Goal: Task Accomplishment & Management: Manage account settings

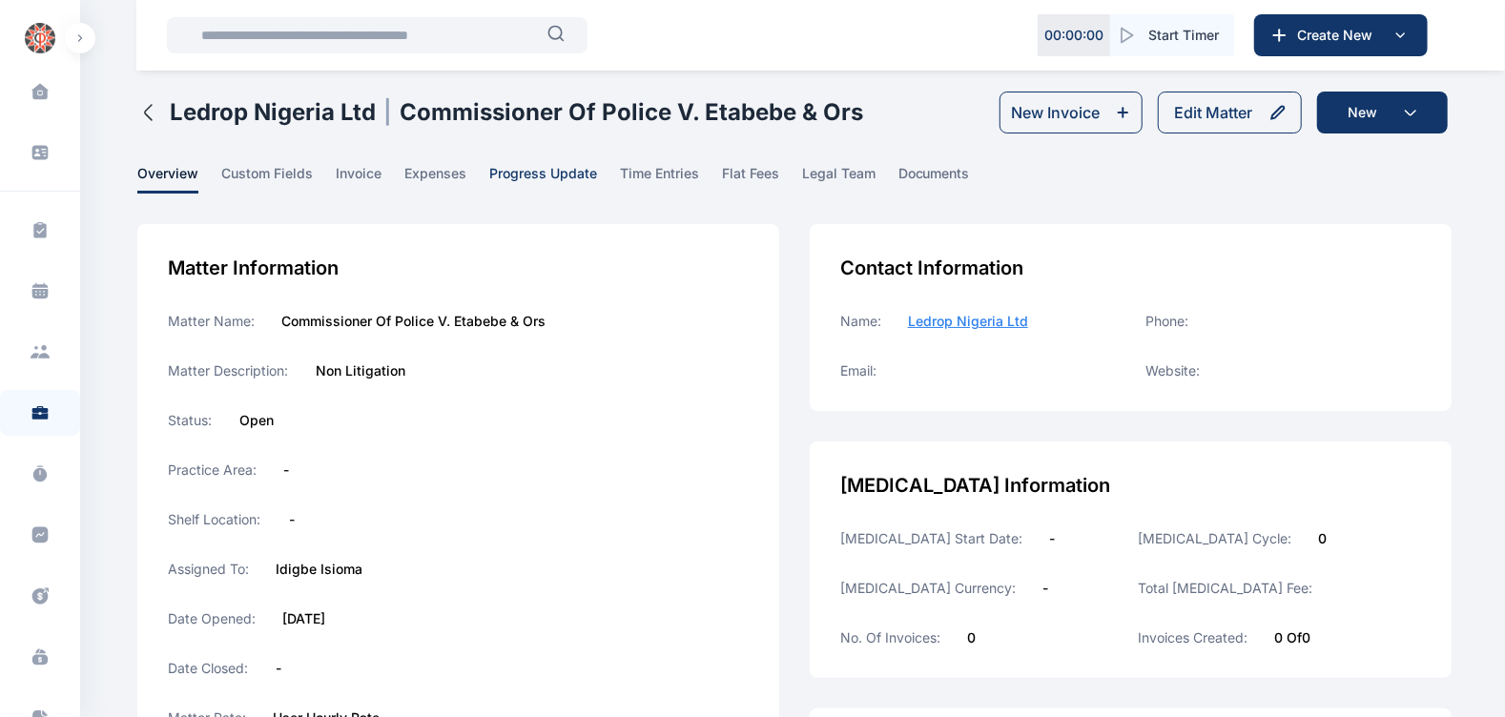
click at [549, 174] on span "progress update" at bounding box center [543, 179] width 108 height 30
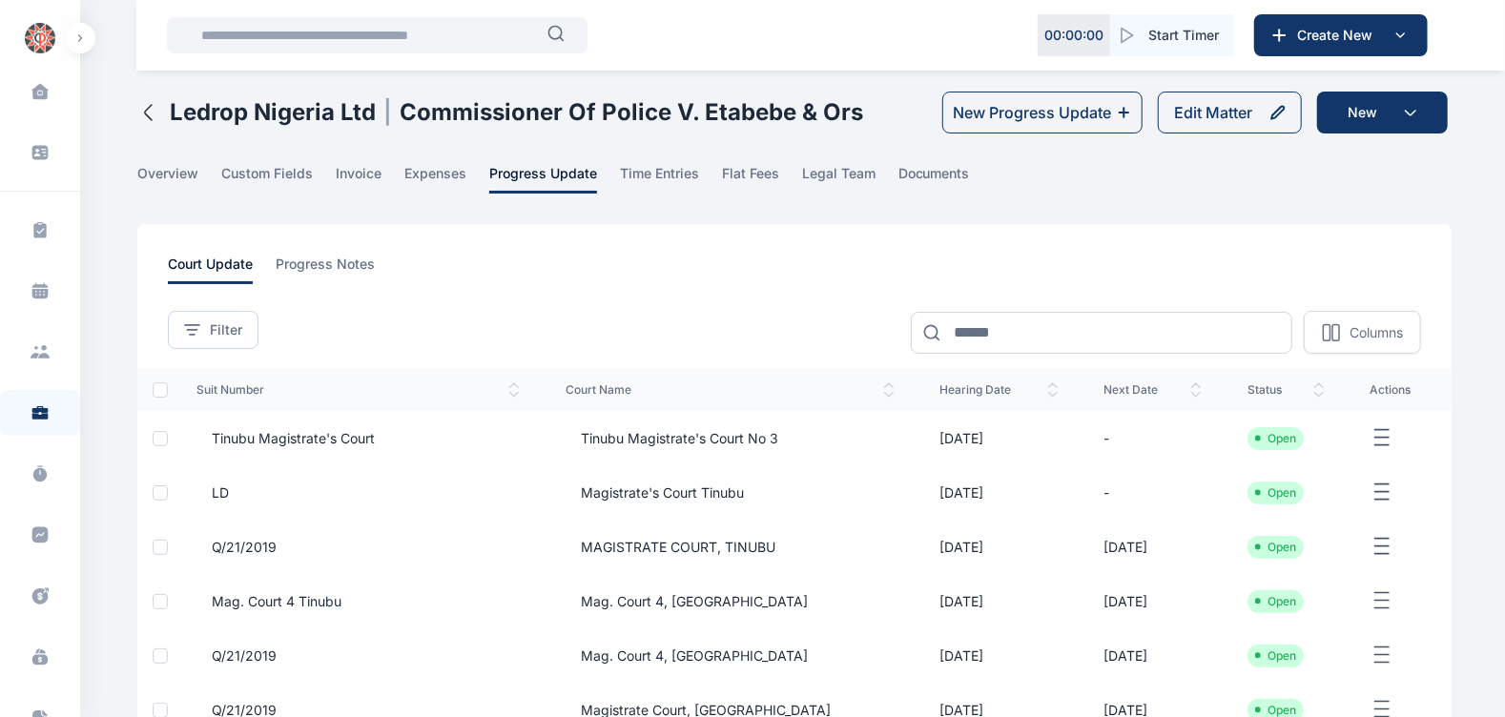
click at [673, 439] on span "Tinubu Magistrate's Court No 3" at bounding box center [672, 438] width 213 height 19
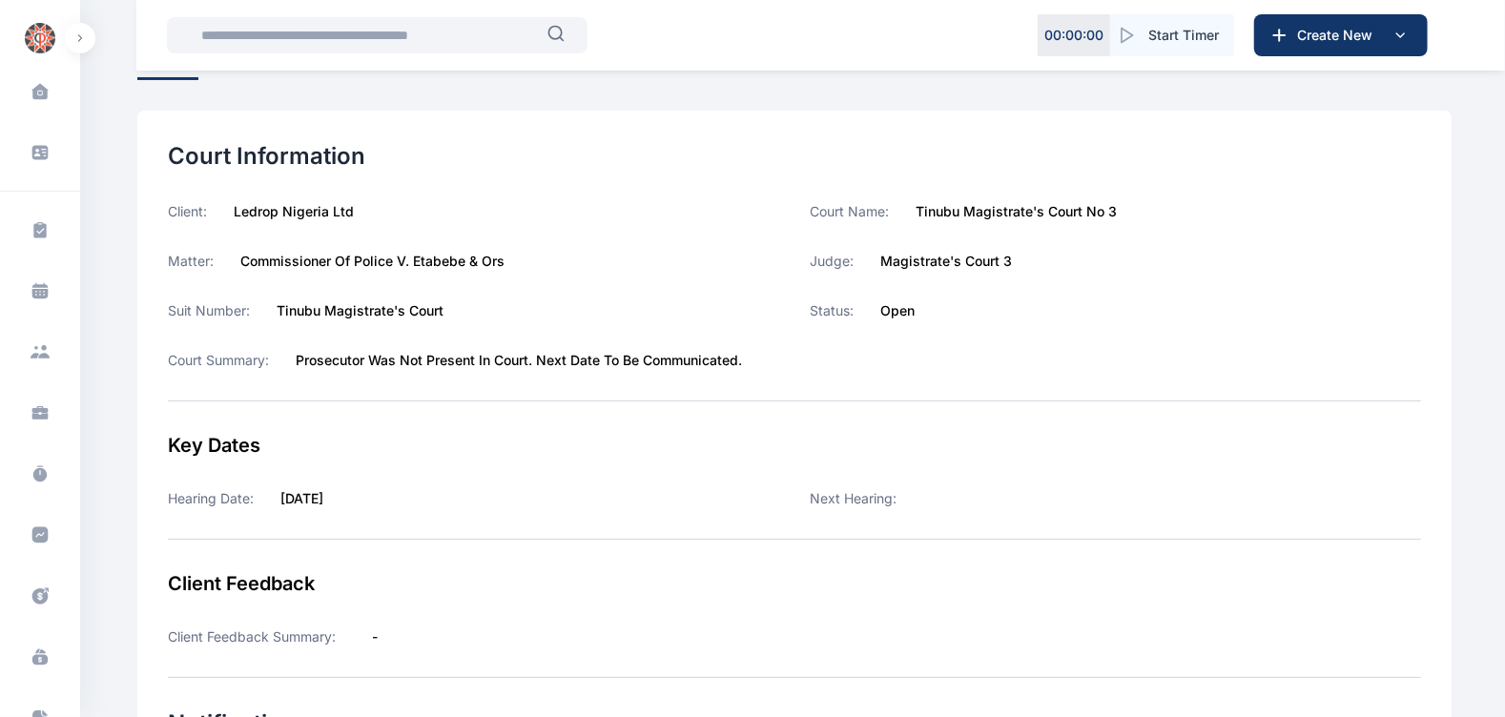
scroll to position [124, 0]
click at [253, 25] on input "text" at bounding box center [369, 35] width 358 height 38
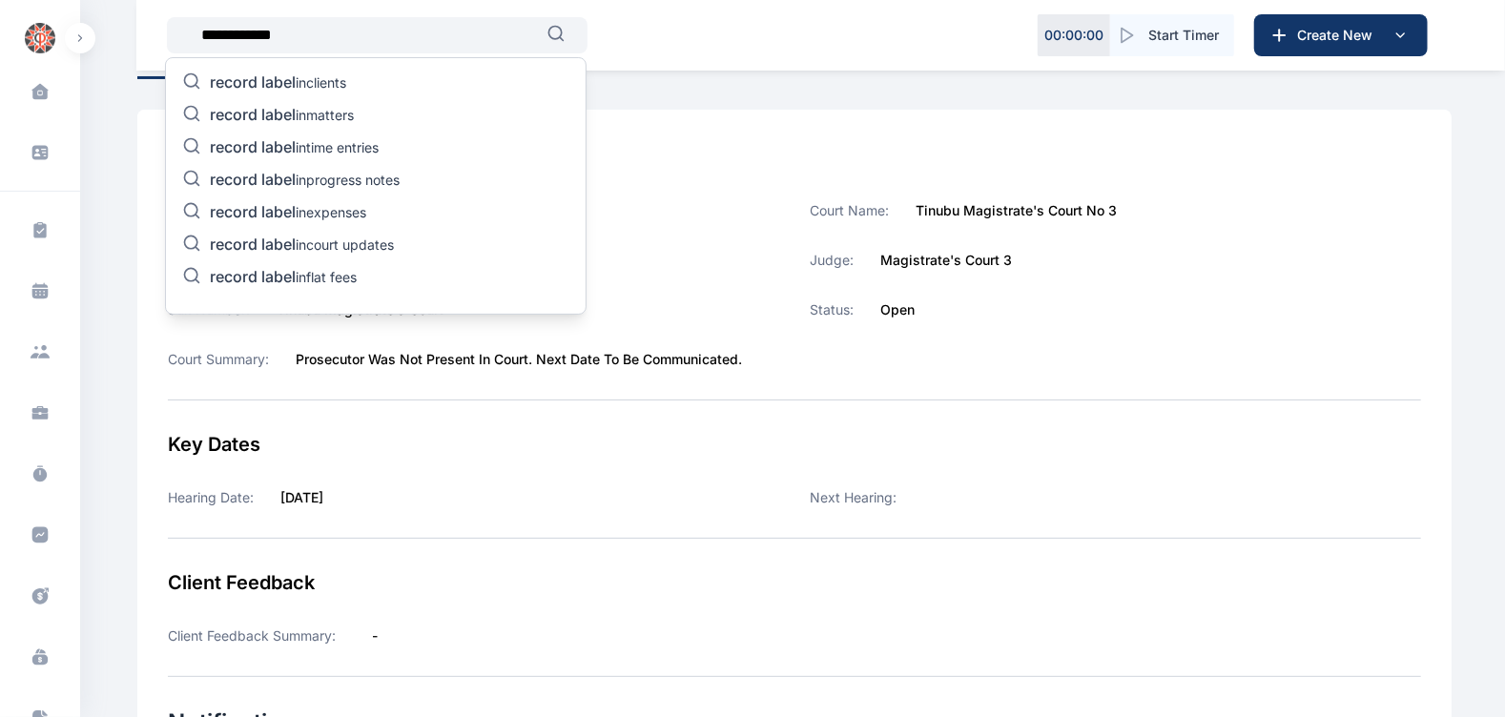
type input "**********"
click at [301, 108] on p "record label in matters" at bounding box center [282, 116] width 144 height 23
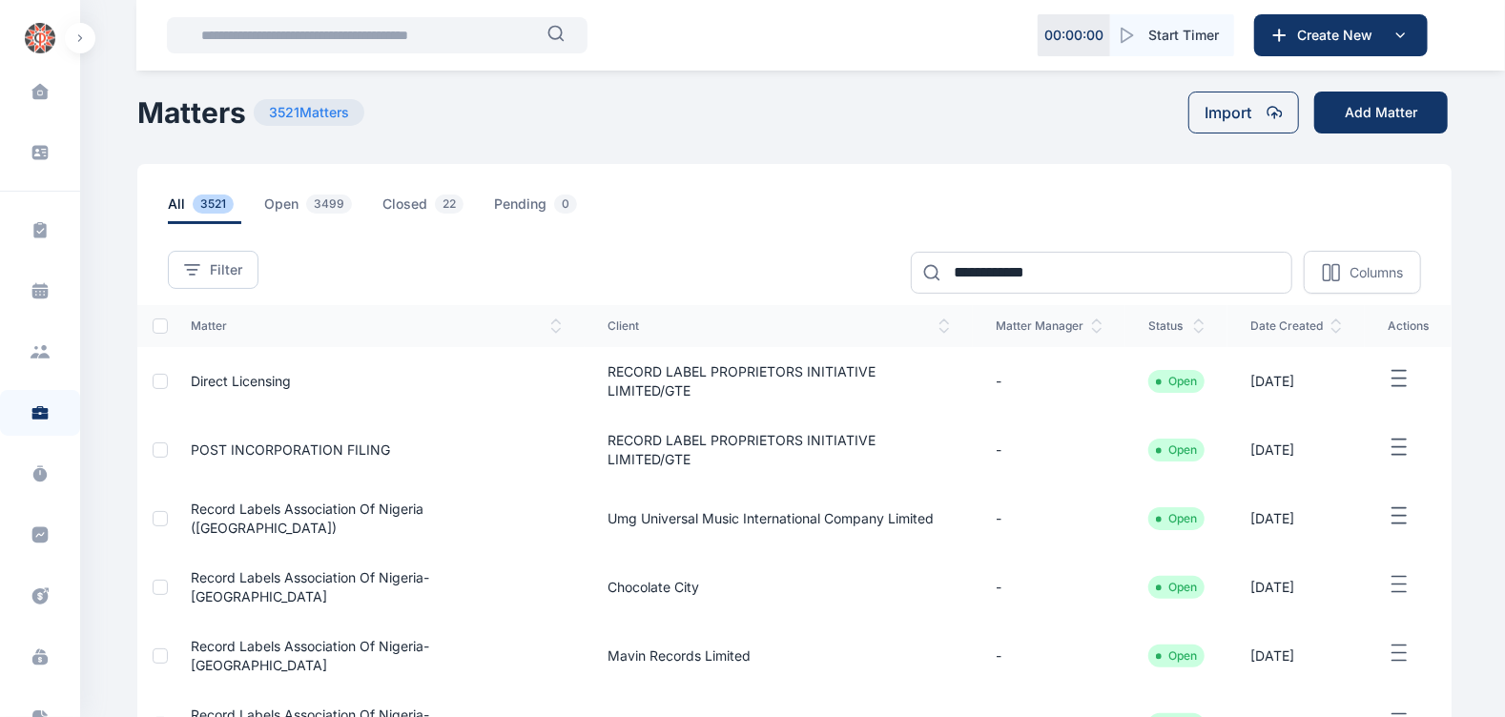
click at [359, 37] on input "text" at bounding box center [369, 35] width 358 height 38
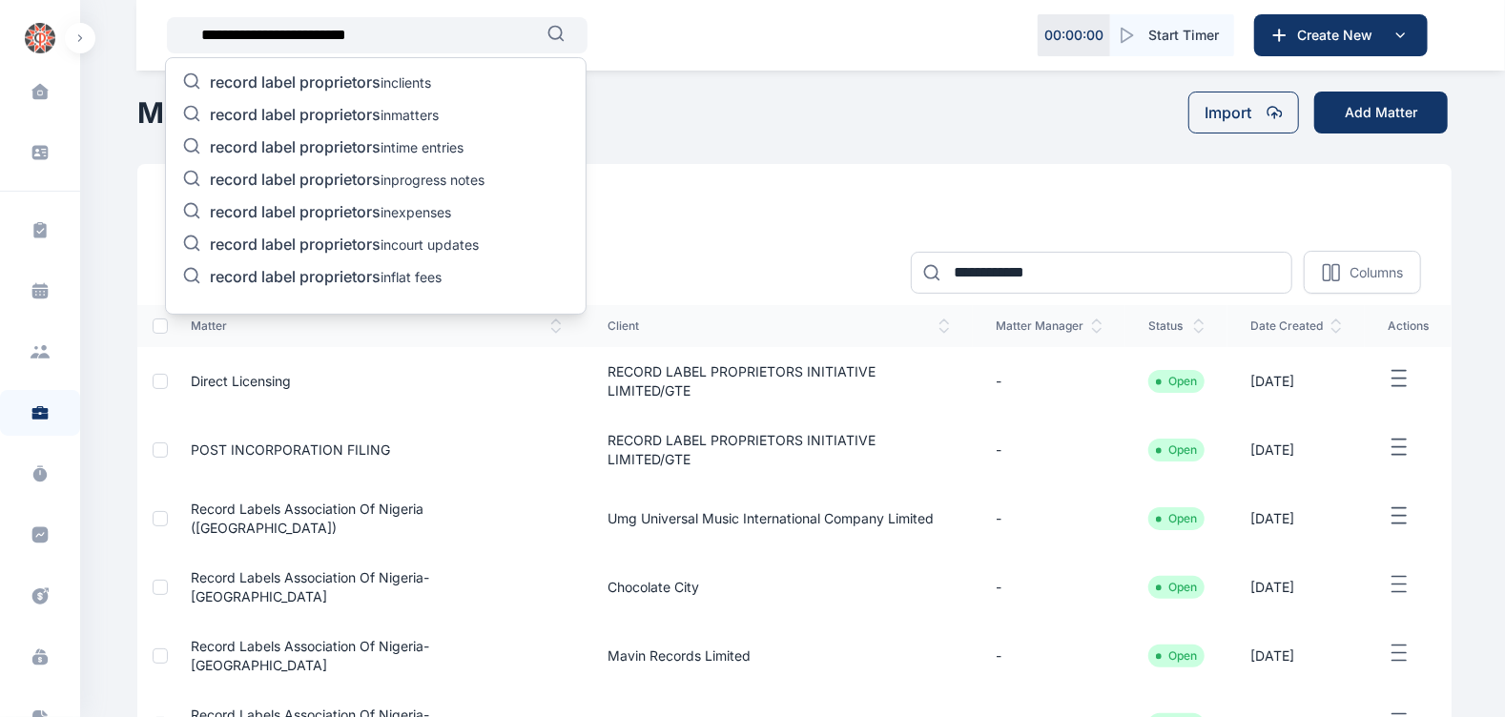
type input "**********"
click at [379, 88] on span "record label proprietors" at bounding box center [295, 82] width 171 height 19
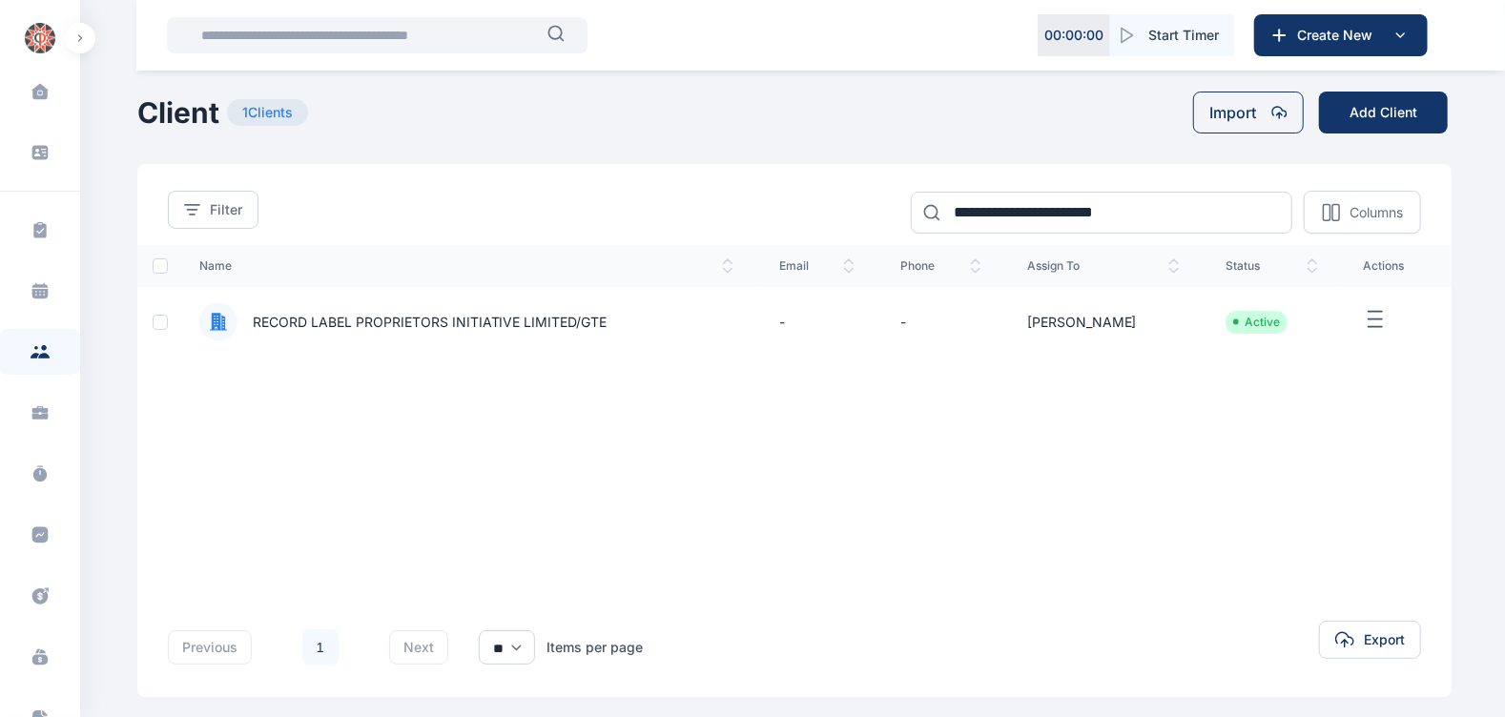
click at [463, 321] on span "RECORD LABEL PROPRIETORS INITIATIVE LIMITED/GTE" at bounding box center [423, 322] width 370 height 19
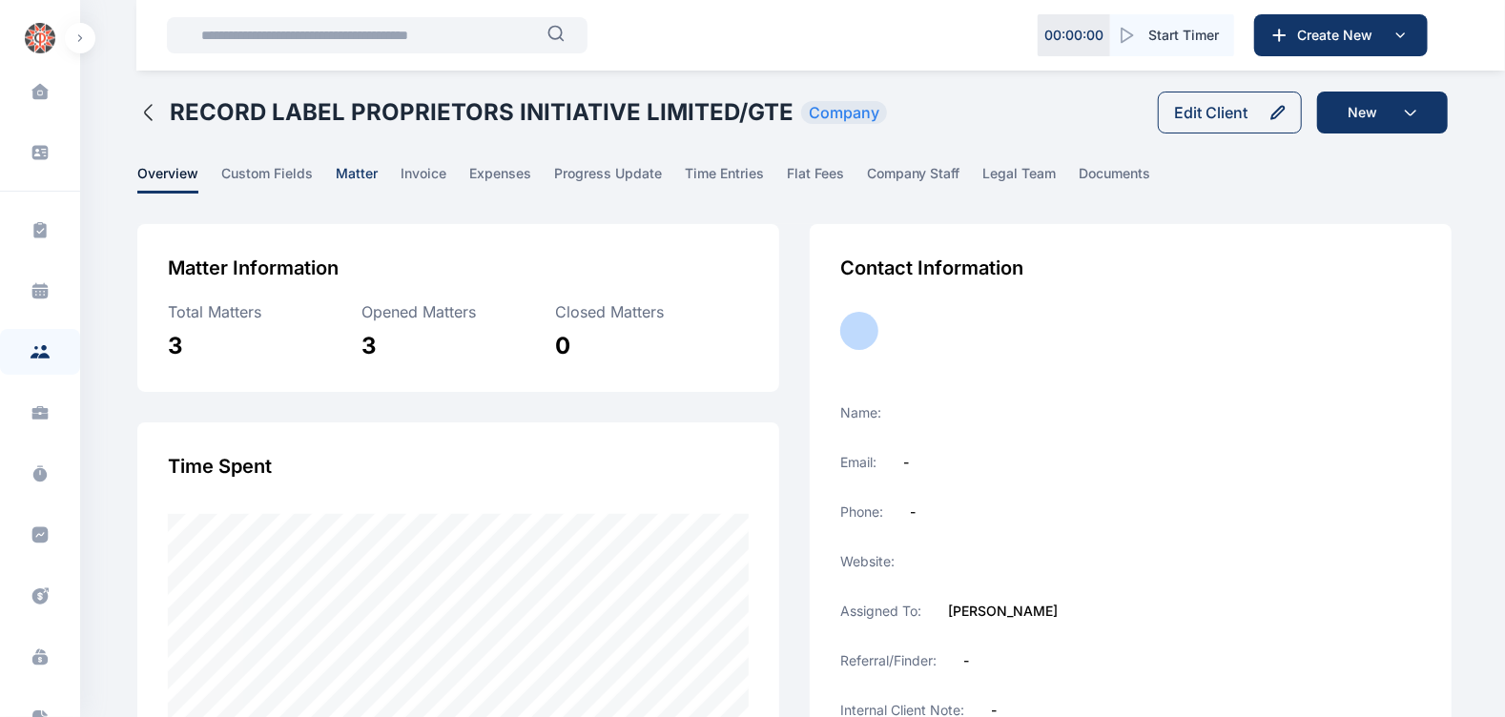
click at [347, 176] on span "matter" at bounding box center [357, 179] width 42 height 30
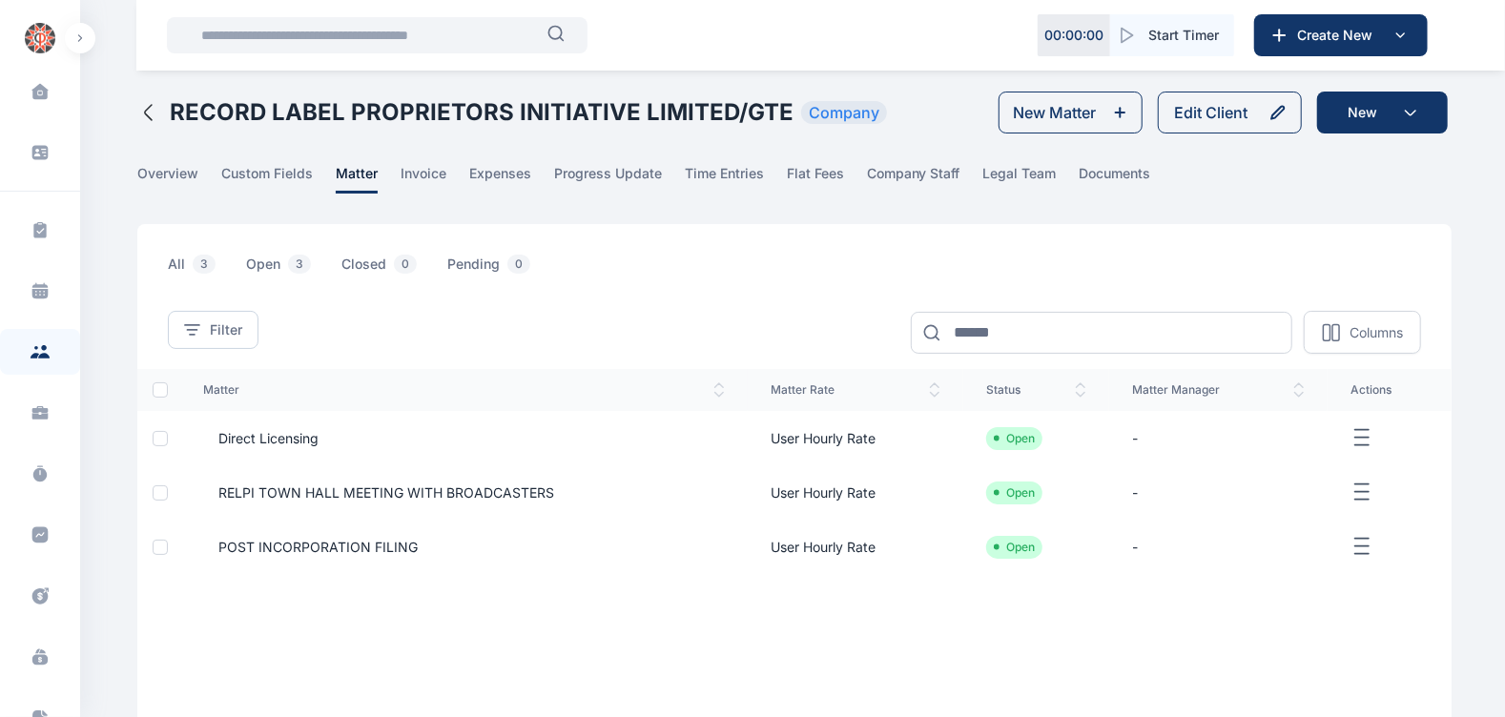
click at [355, 44] on input "text" at bounding box center [369, 35] width 358 height 38
type input "*"
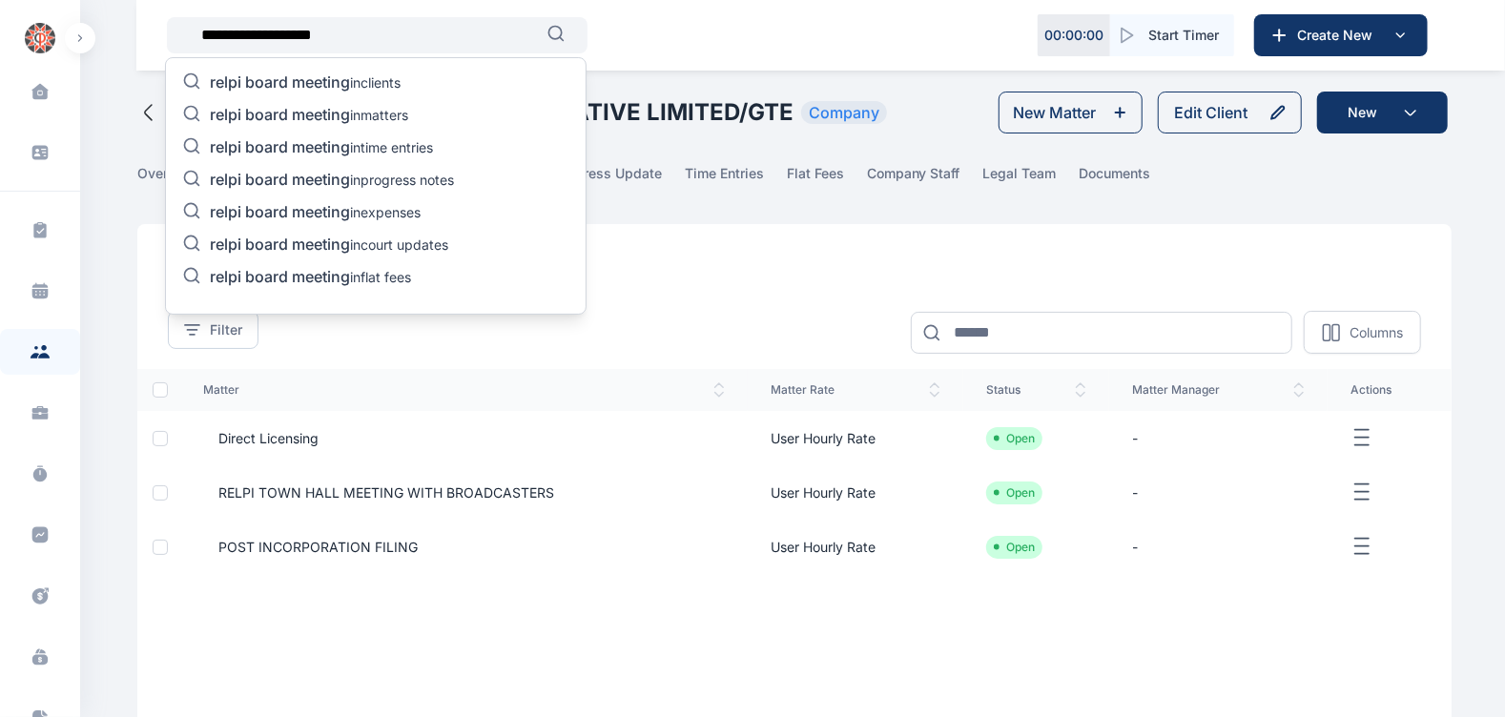
type input "**********"
click at [345, 107] on span "relpi board meeting" at bounding box center [280, 114] width 140 height 19
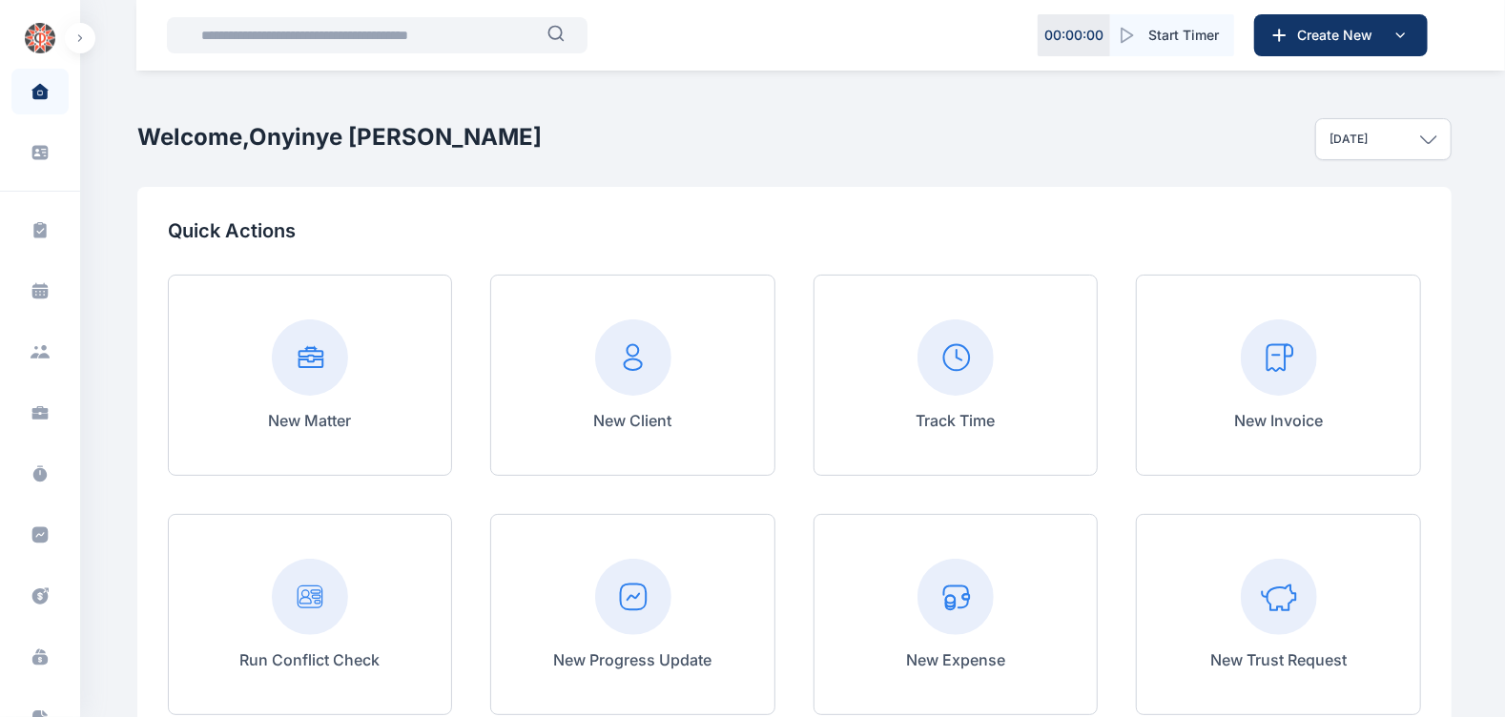
click at [321, 42] on input "text" at bounding box center [369, 35] width 358 height 38
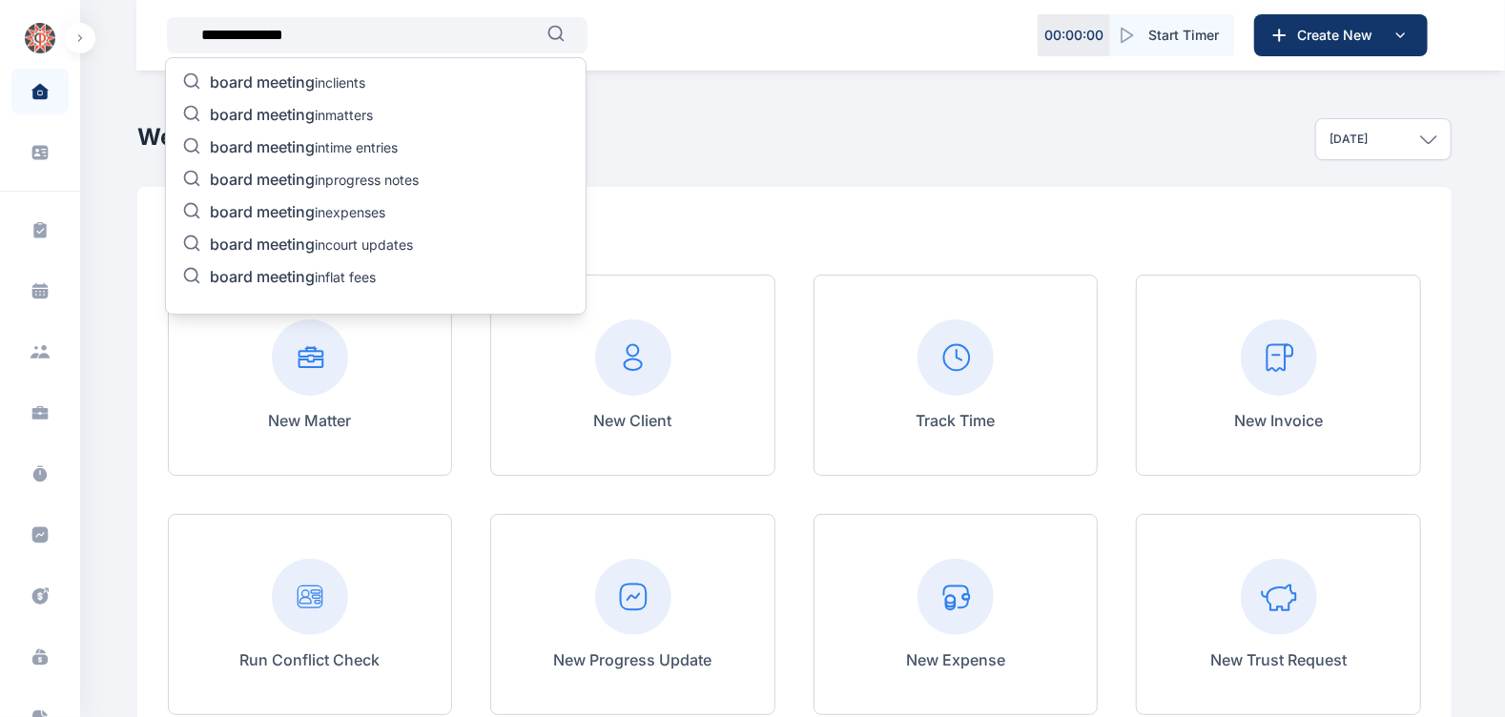
type input "**********"
click at [348, 109] on p "board meeting in matters" at bounding box center [291, 116] width 163 height 23
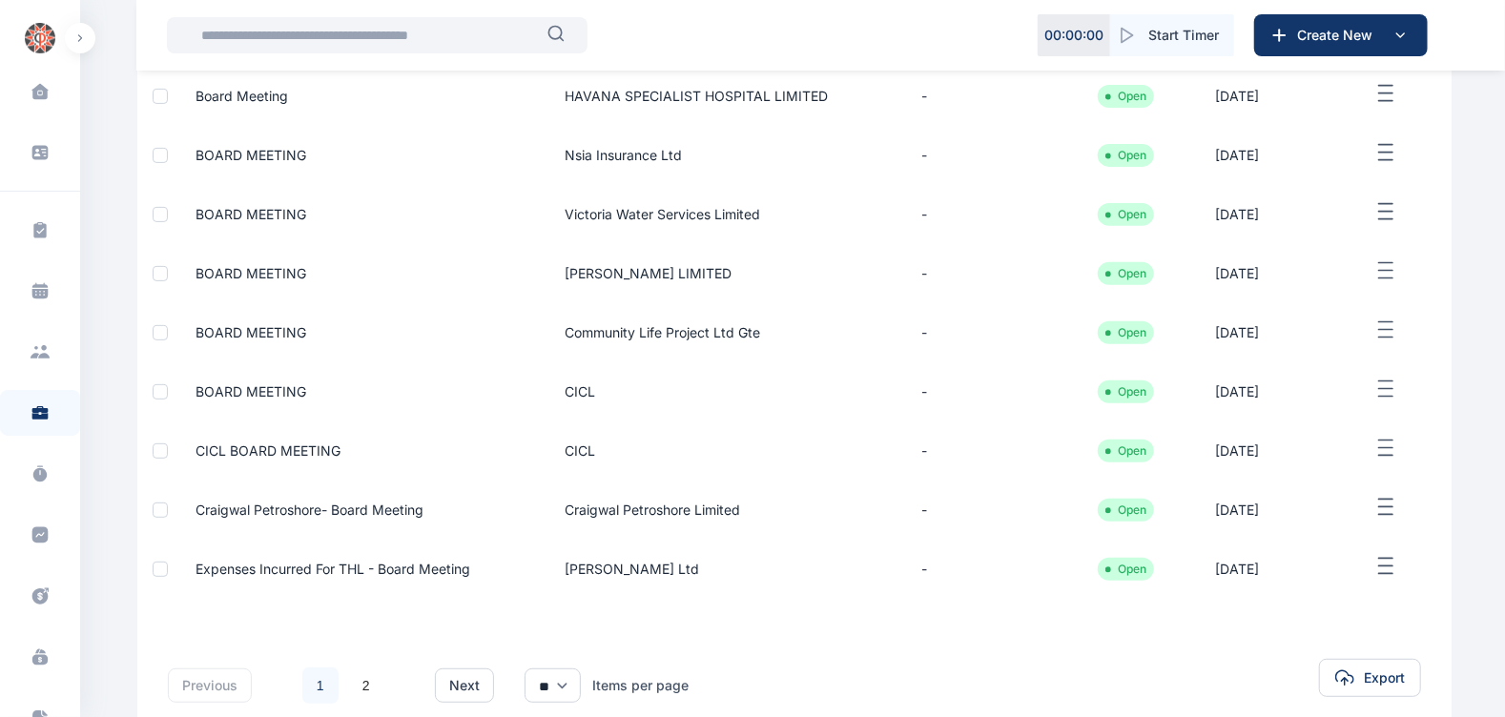
scroll to position [386, 0]
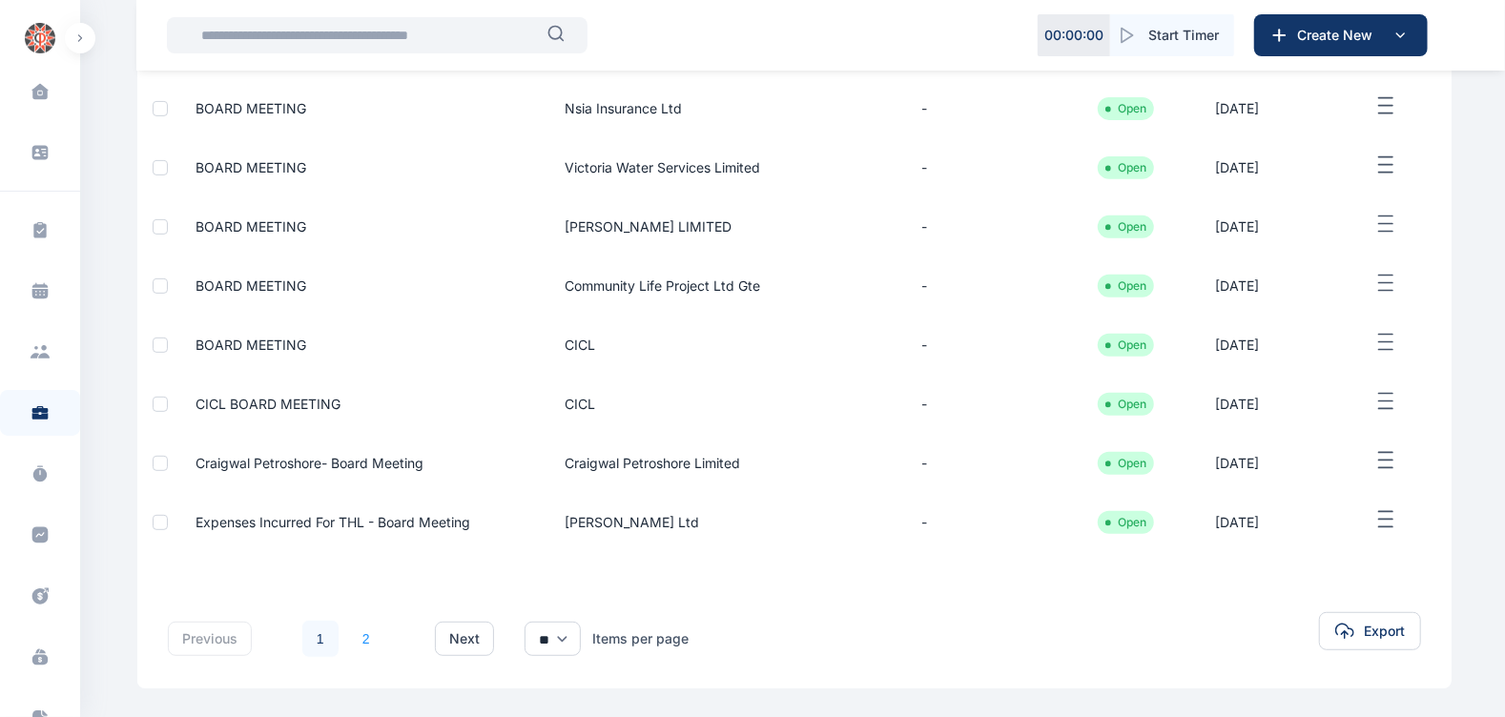
click at [357, 643] on link "2" at bounding box center [366, 639] width 36 height 36
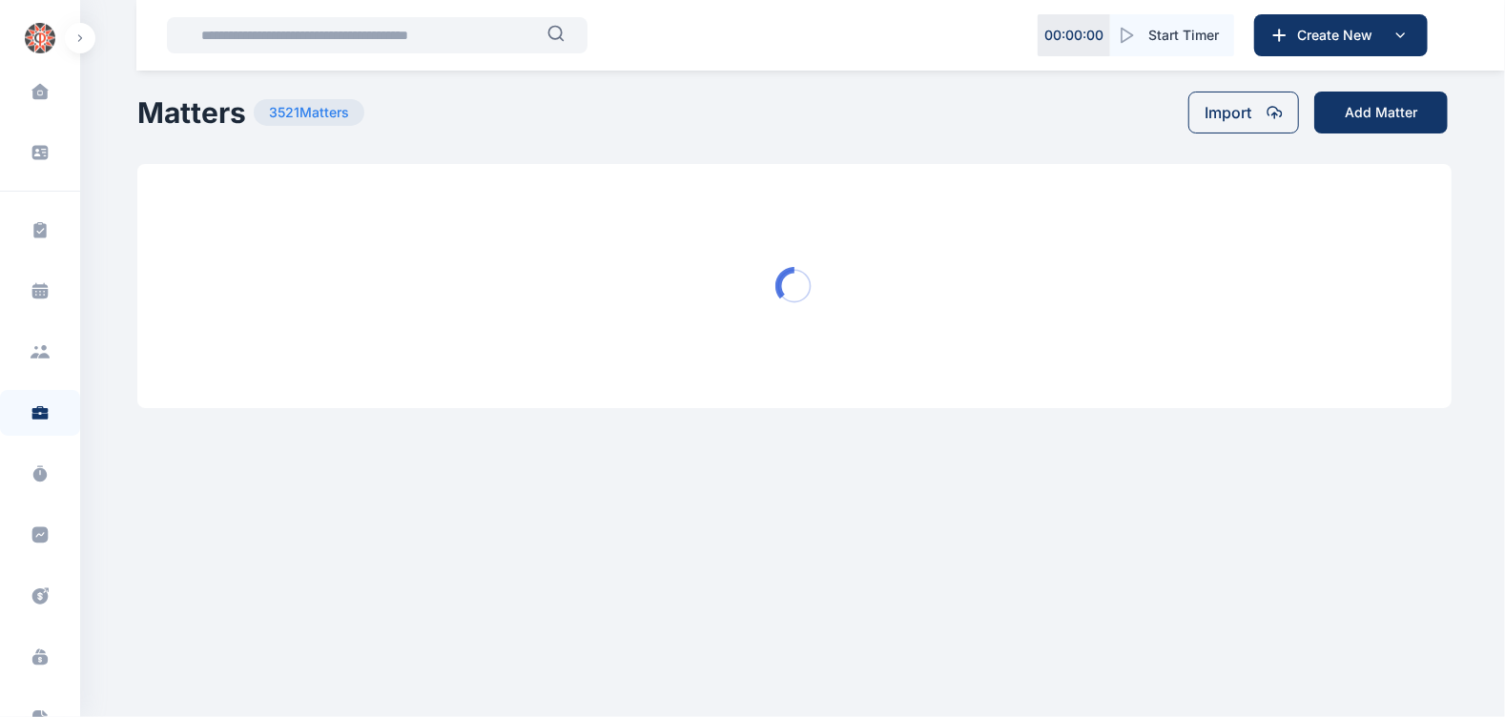
scroll to position [0, 0]
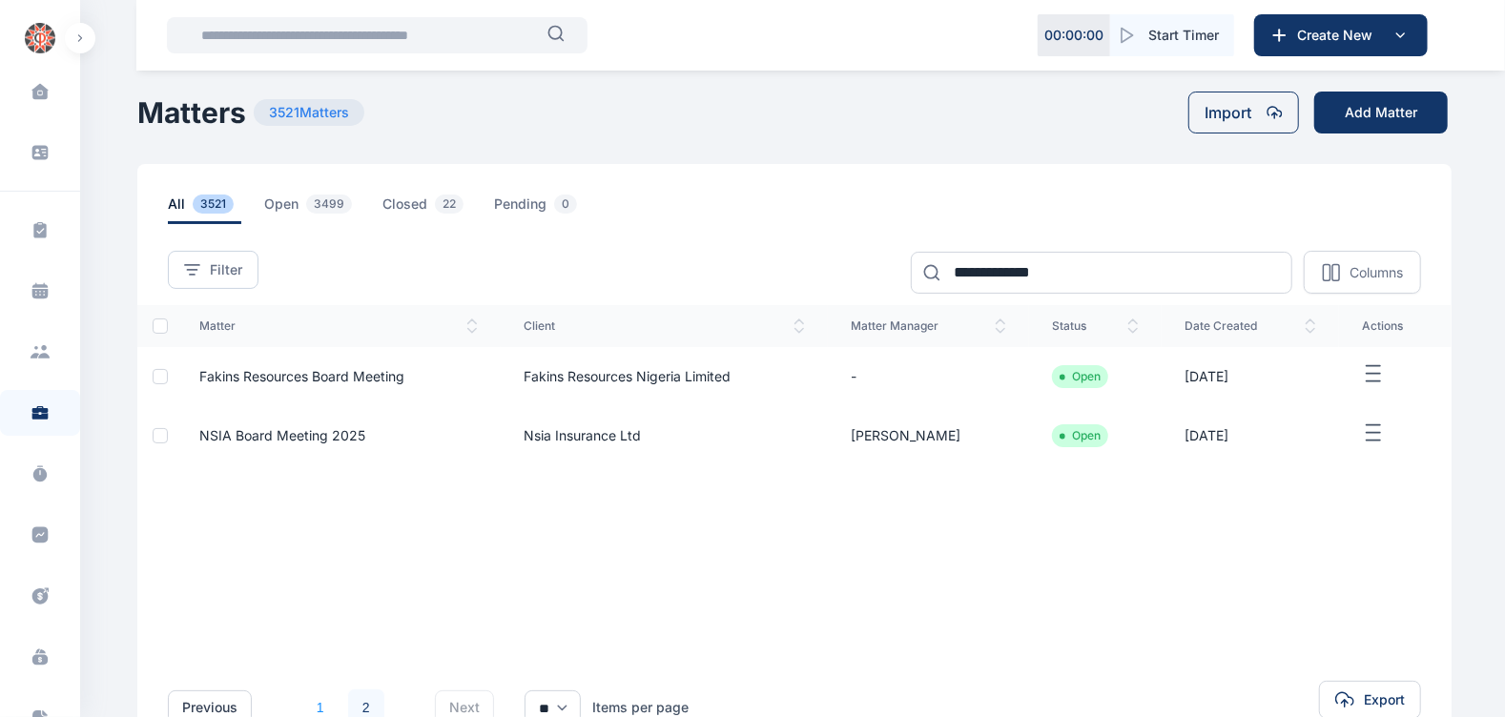
click at [324, 706] on link "1" at bounding box center [320, 708] width 36 height 36
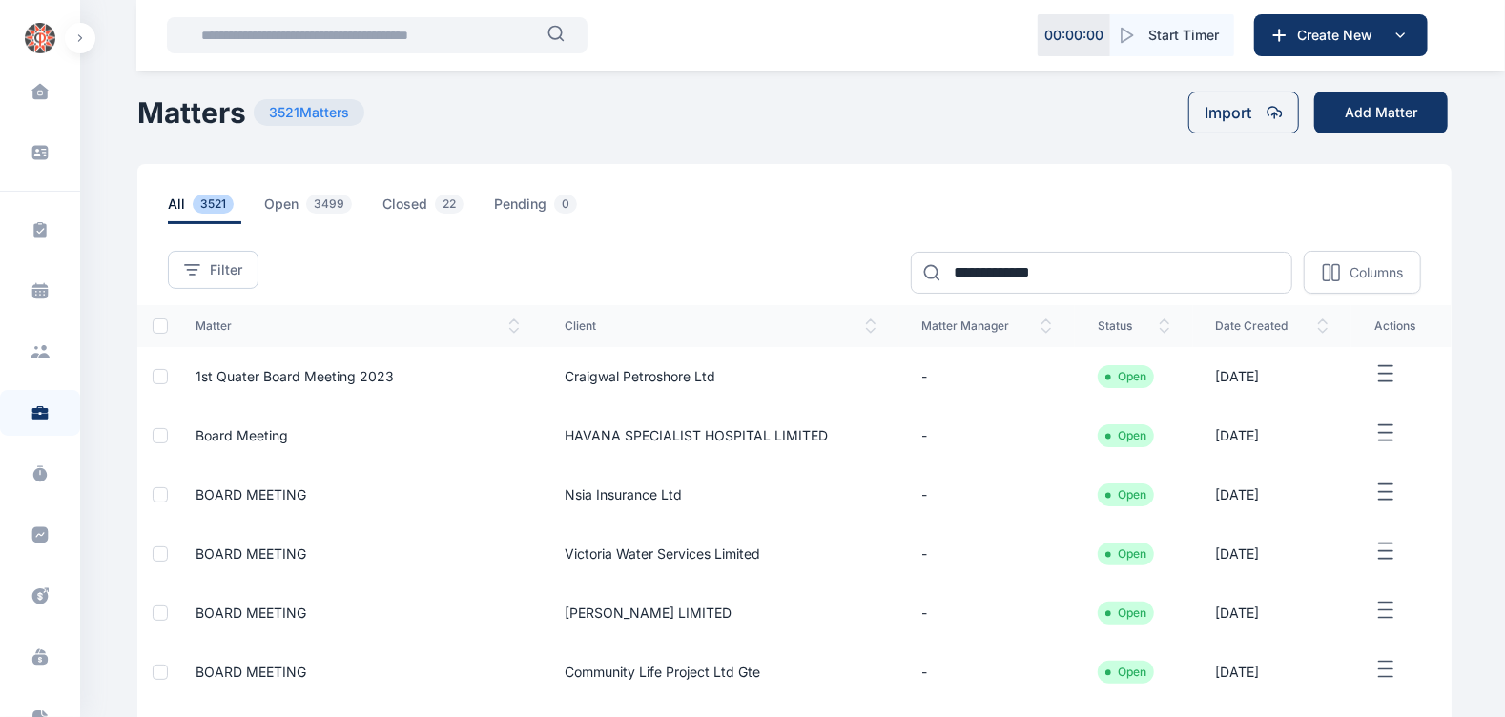
click at [315, 43] on input "text" at bounding box center [369, 35] width 358 height 38
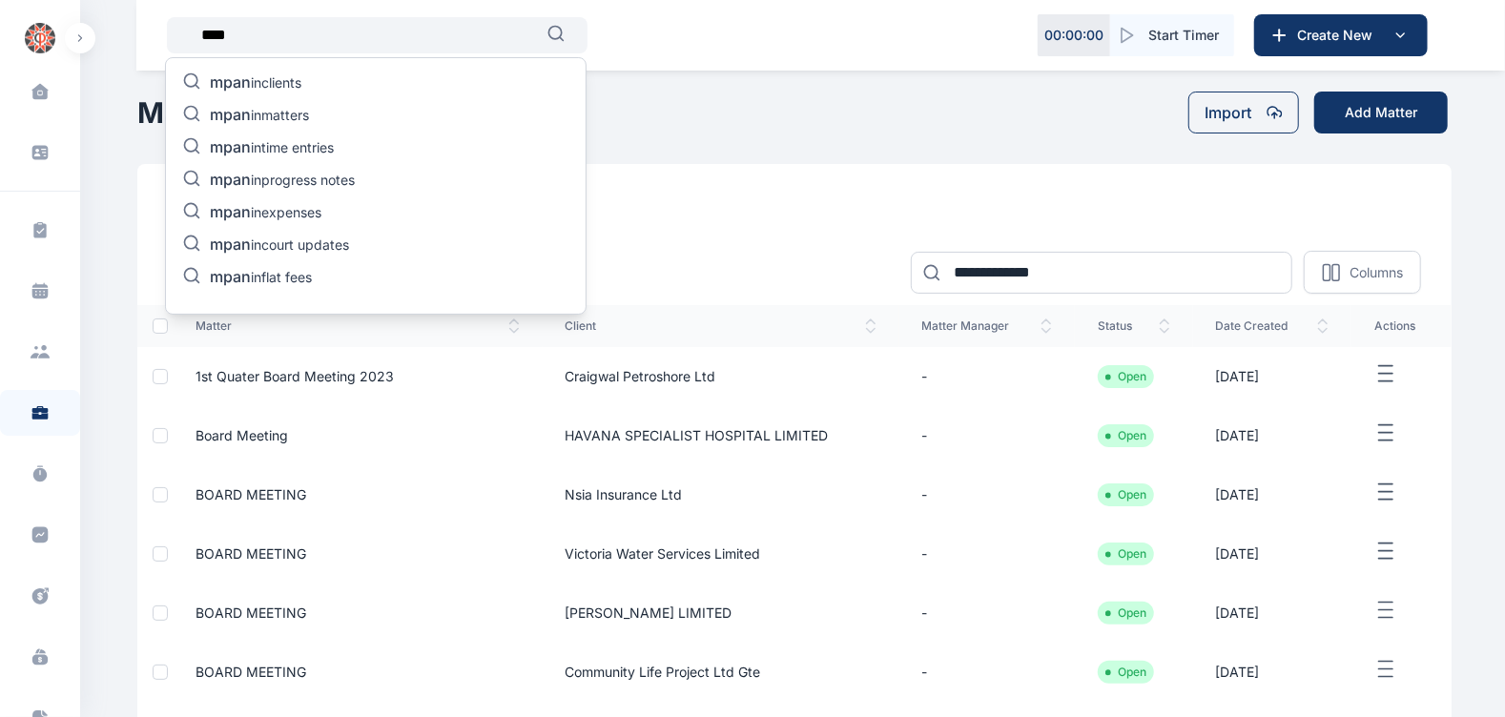
type input "****"
click at [298, 85] on p "mpan in clients" at bounding box center [256, 84] width 92 height 23
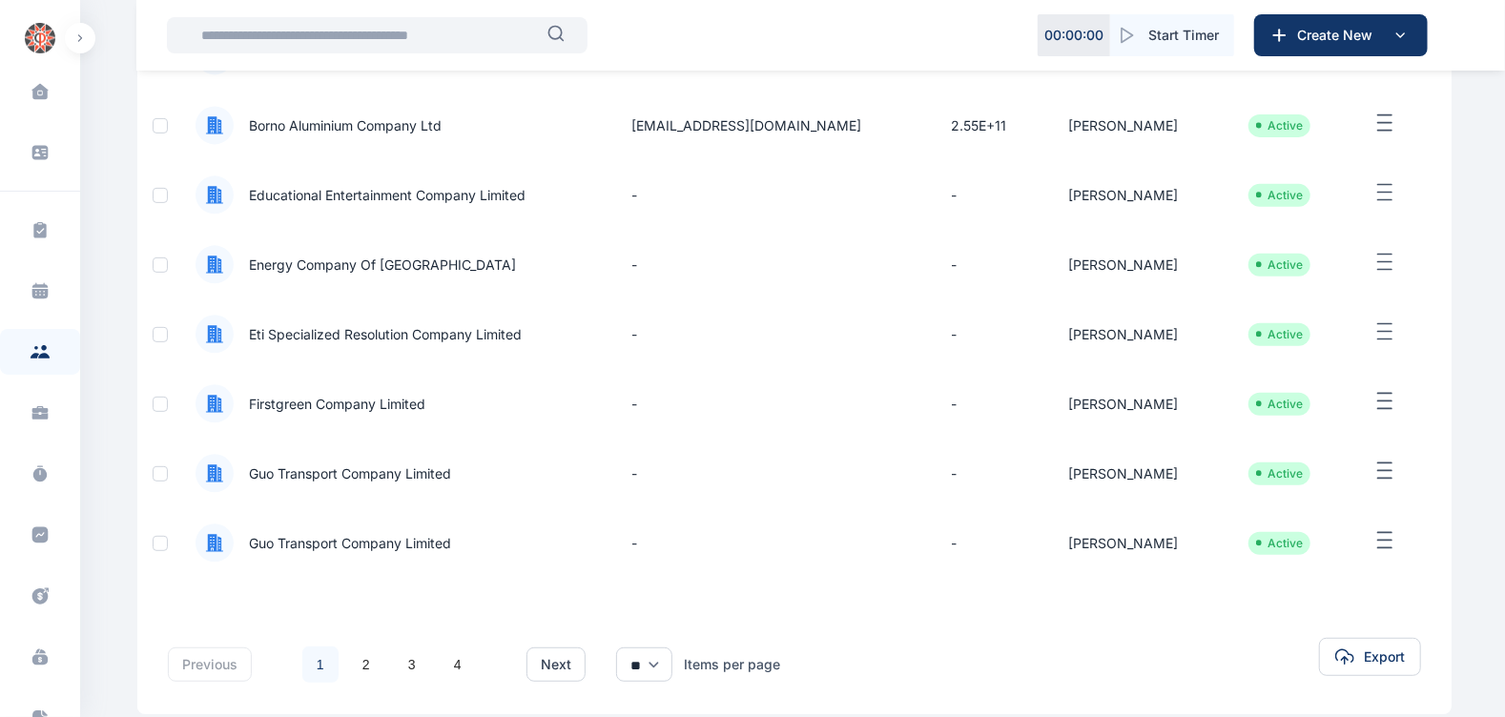
scroll to position [432, 0]
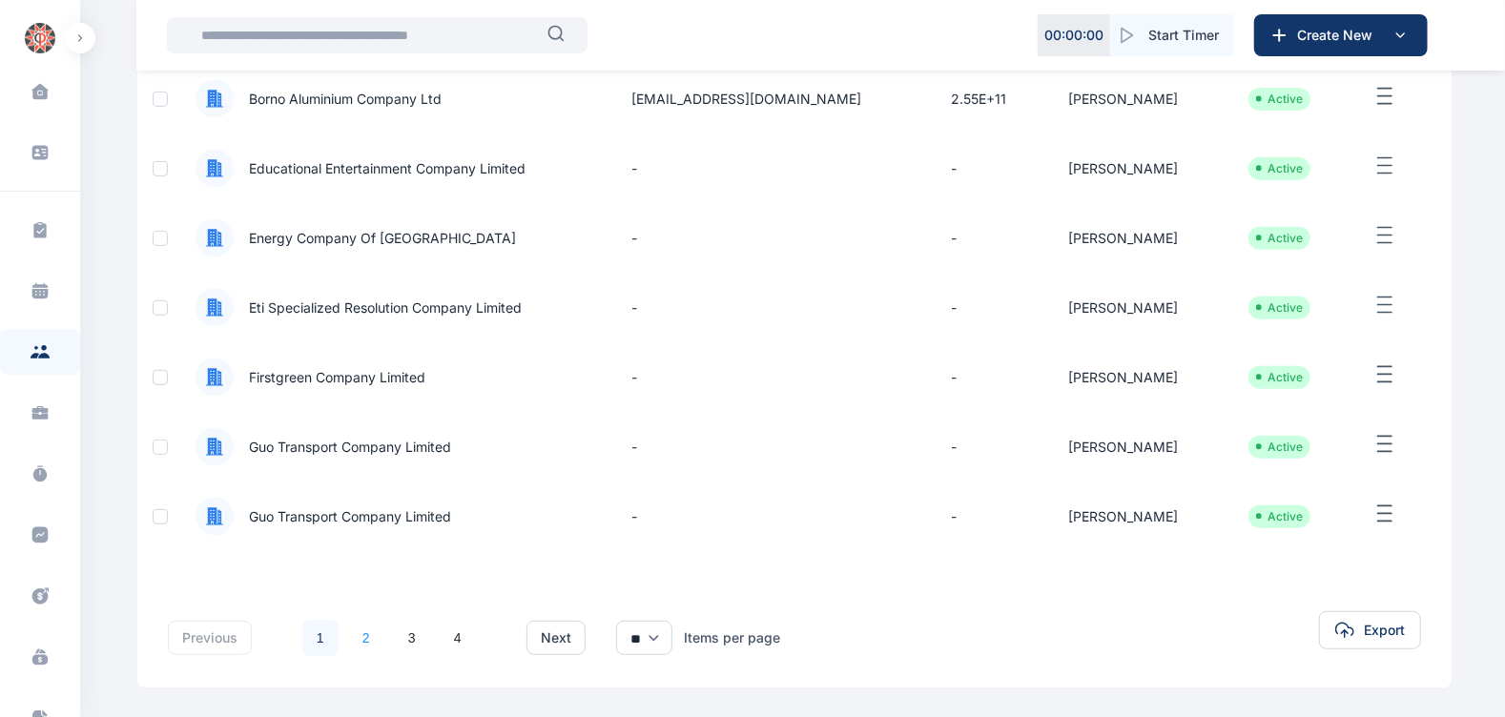
click at [368, 633] on link "2" at bounding box center [366, 638] width 36 height 36
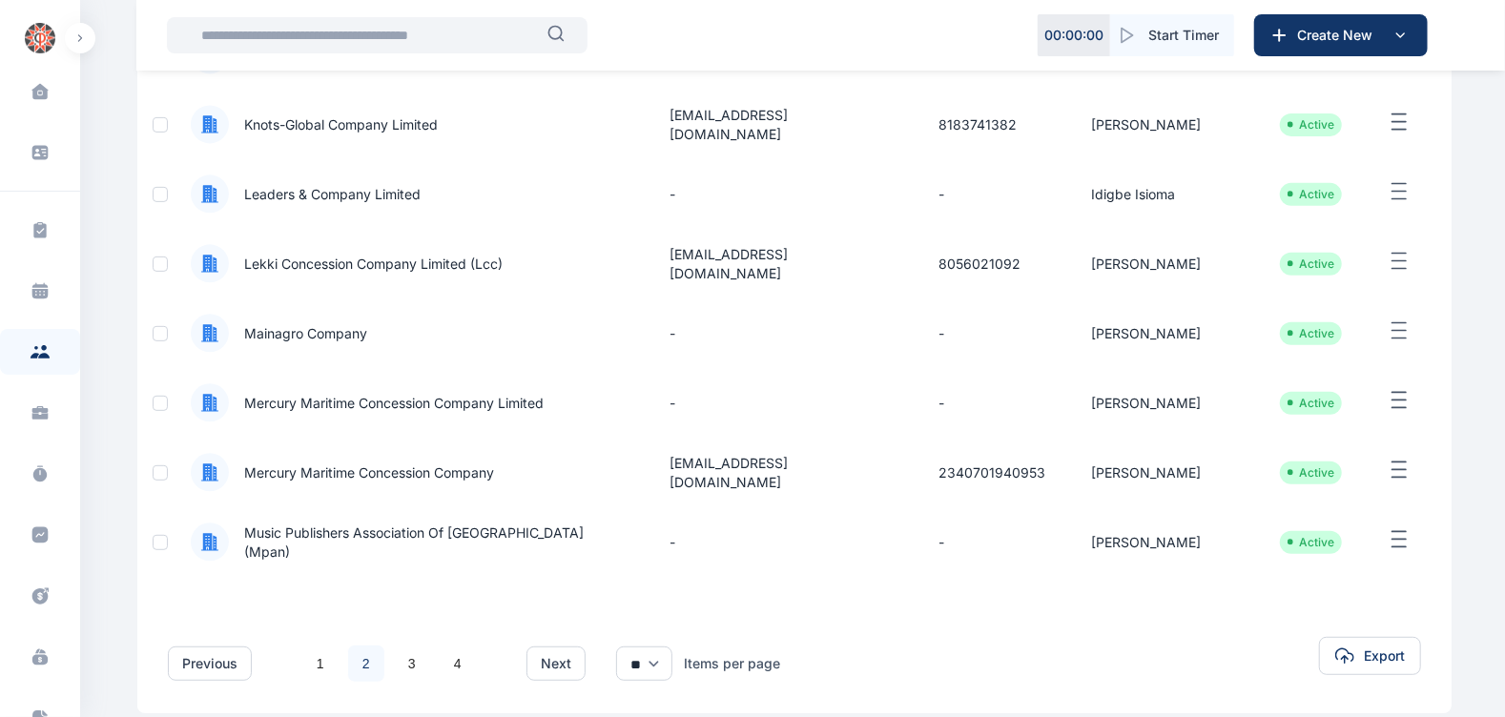
scroll to position [411, 0]
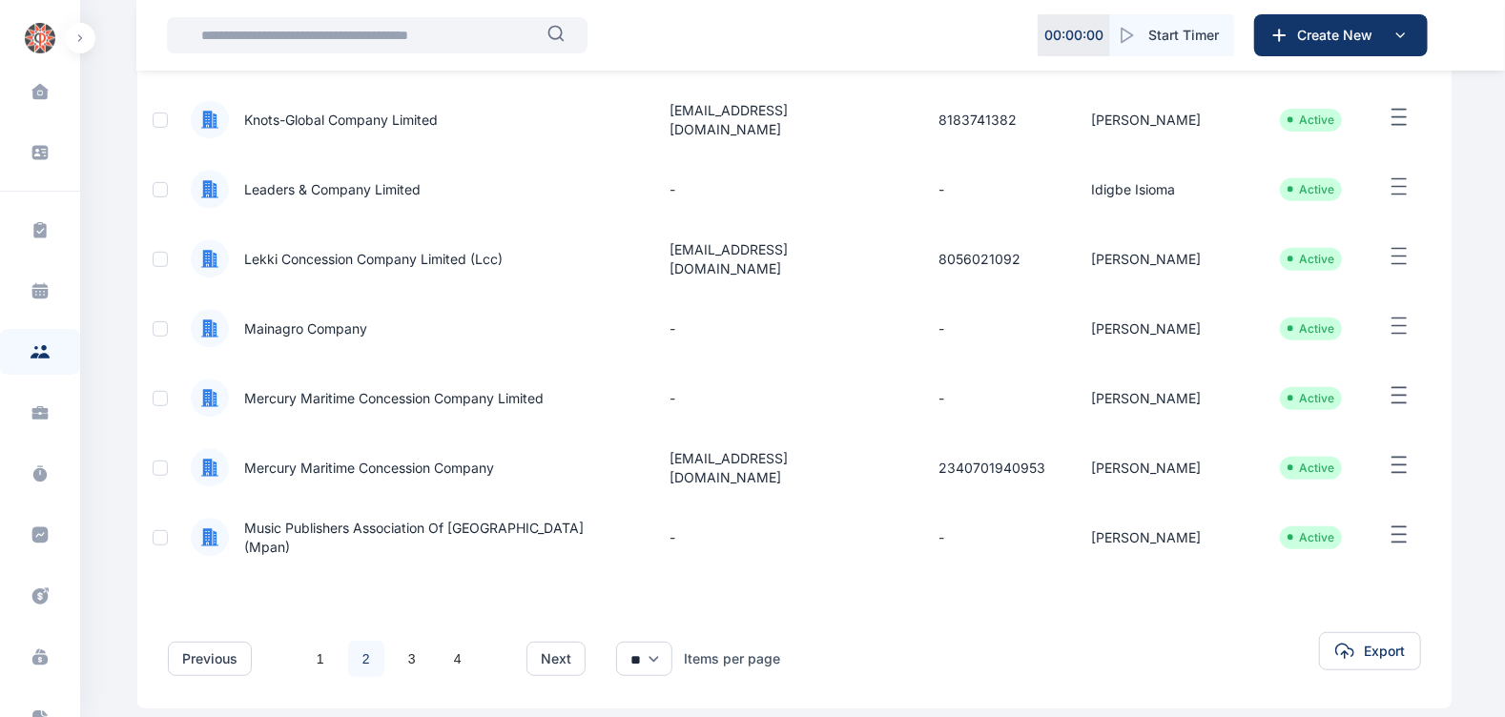
click at [454, 537] on span "Music Publishers Association Of [GEOGRAPHIC_DATA] (Mpan)" at bounding box center [426, 538] width 395 height 38
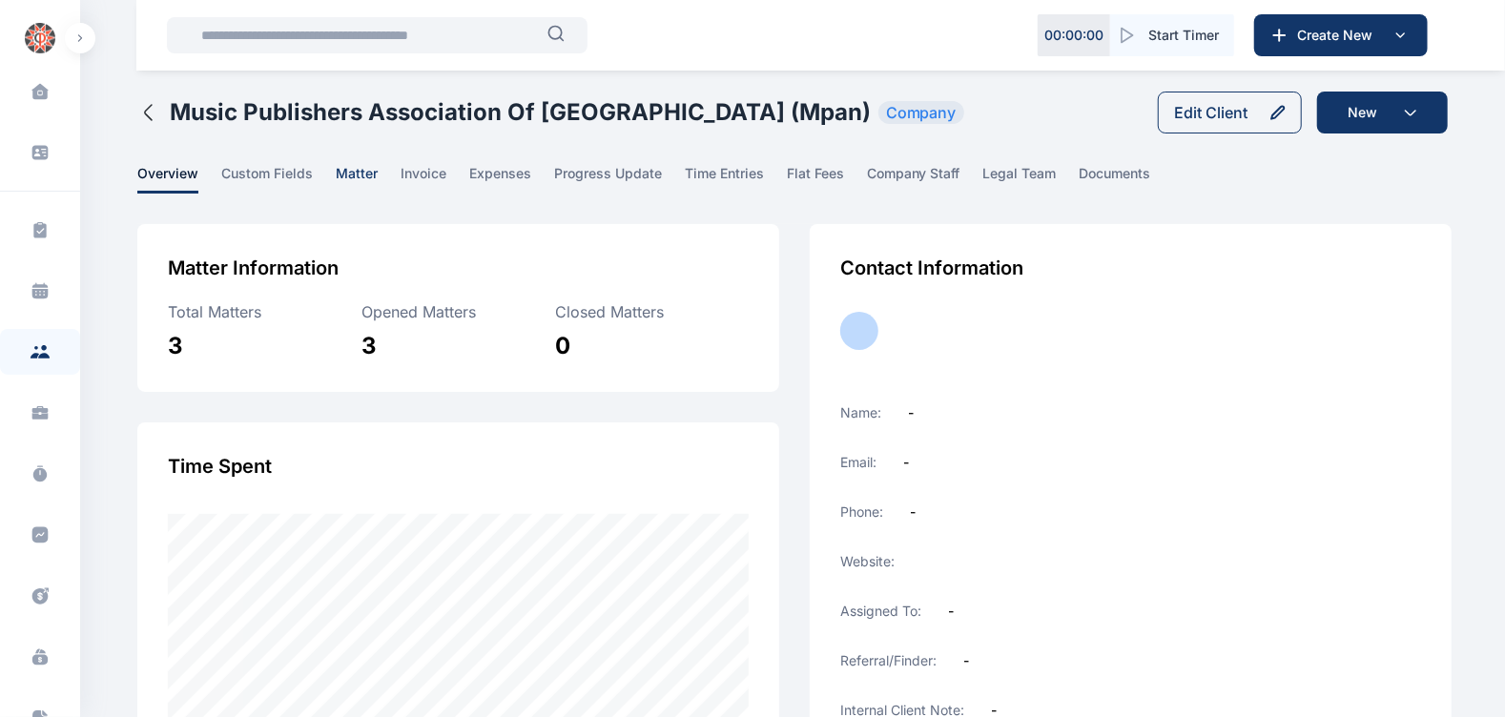
click at [349, 165] on span "matter" at bounding box center [357, 179] width 42 height 30
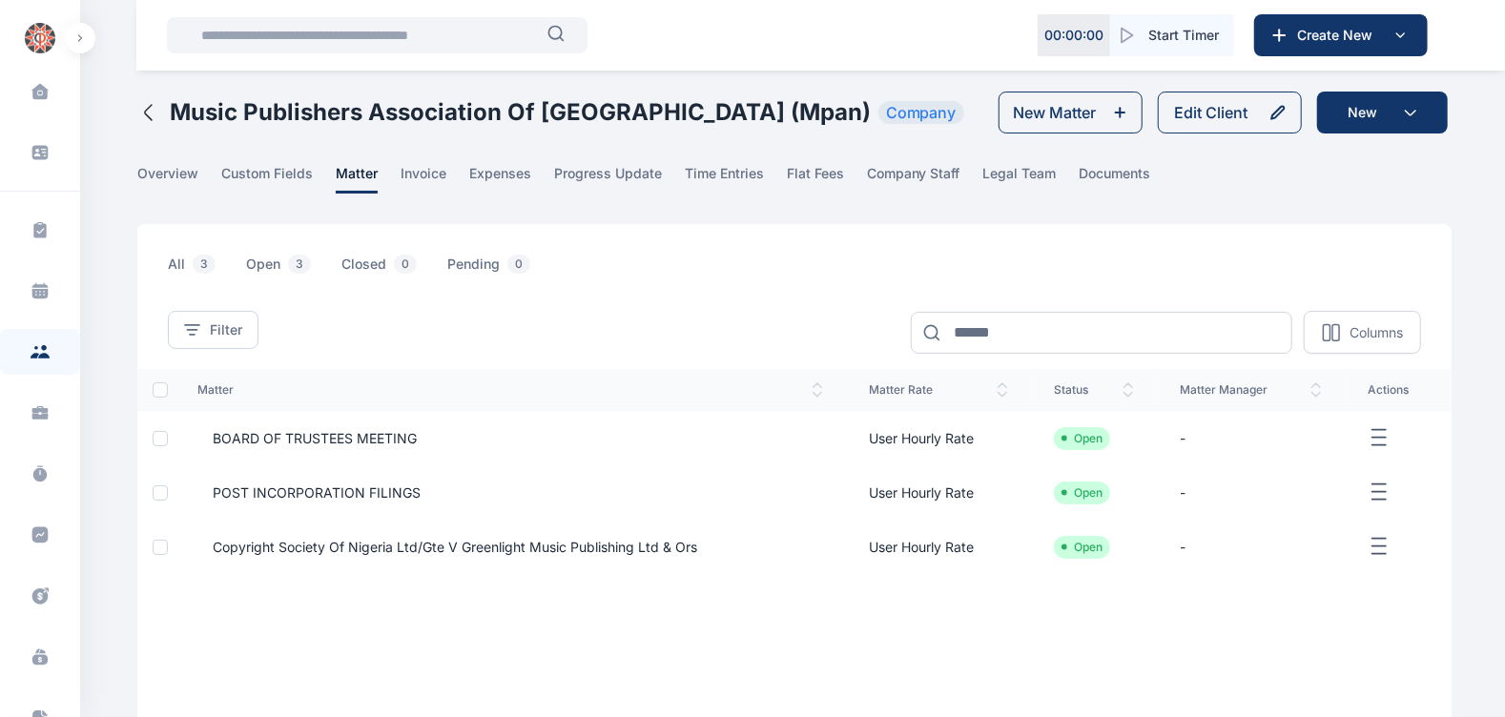
click at [301, 429] on span "BOARD OF TRUSTEES MEETING" at bounding box center [306, 438] width 219 height 19
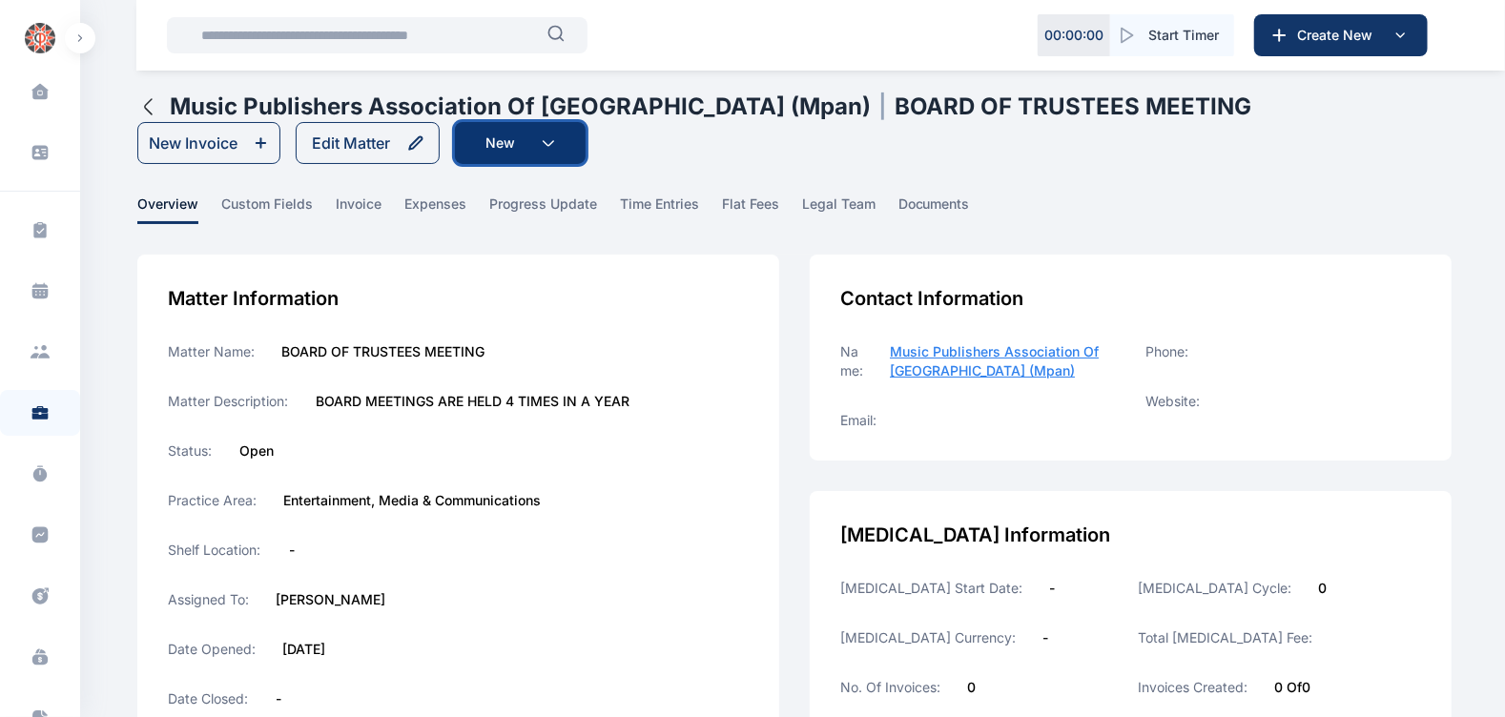
click at [534, 150] on button "New" at bounding box center [520, 143] width 131 height 42
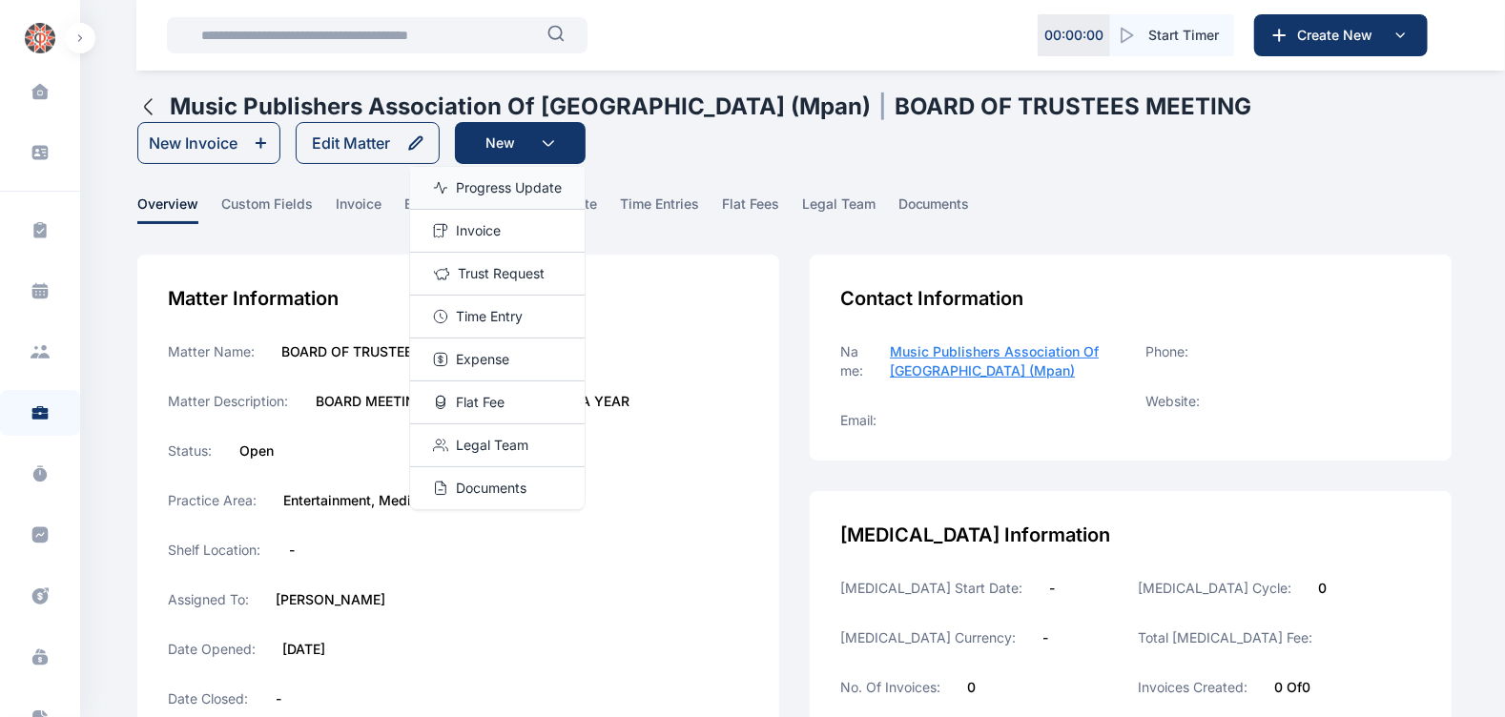
click at [515, 184] on span "Progress Update" at bounding box center [509, 187] width 106 height 19
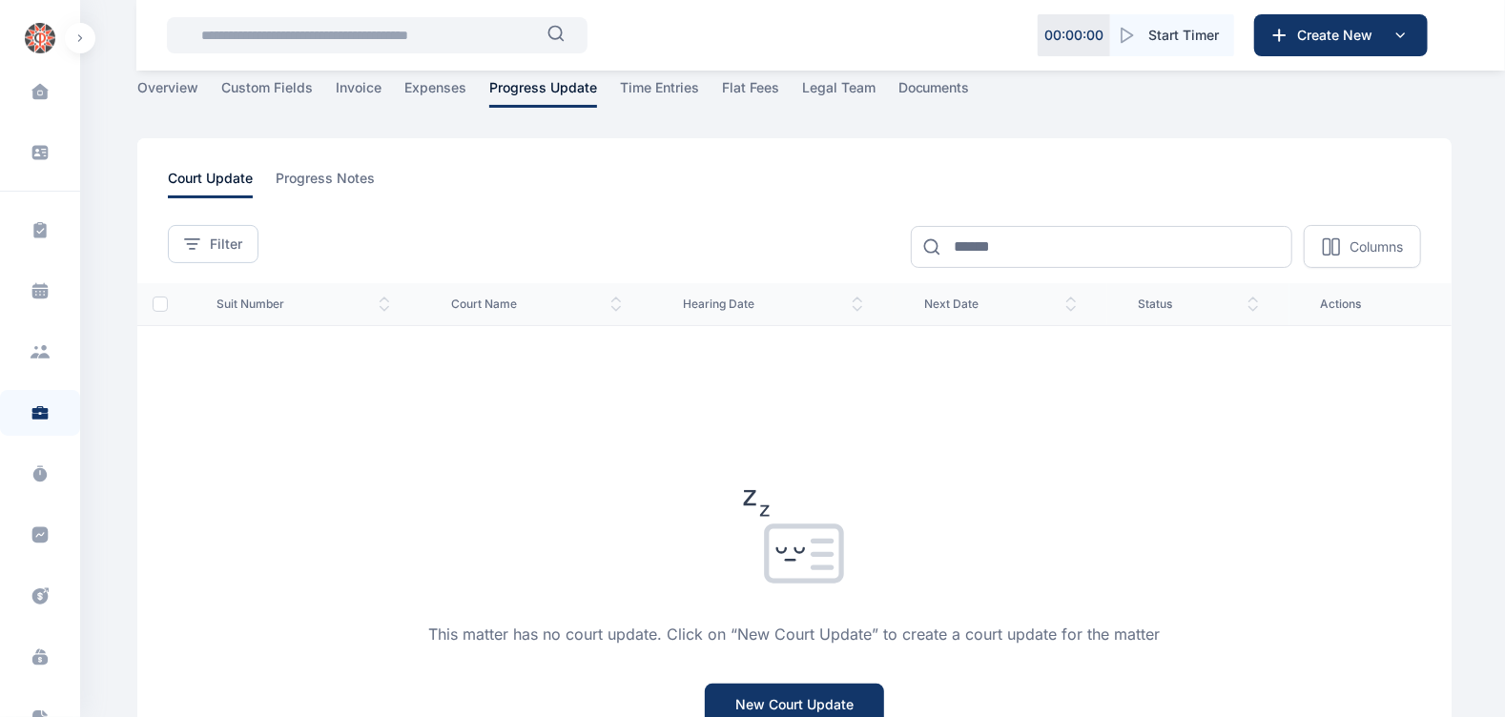
scroll to position [115, 0]
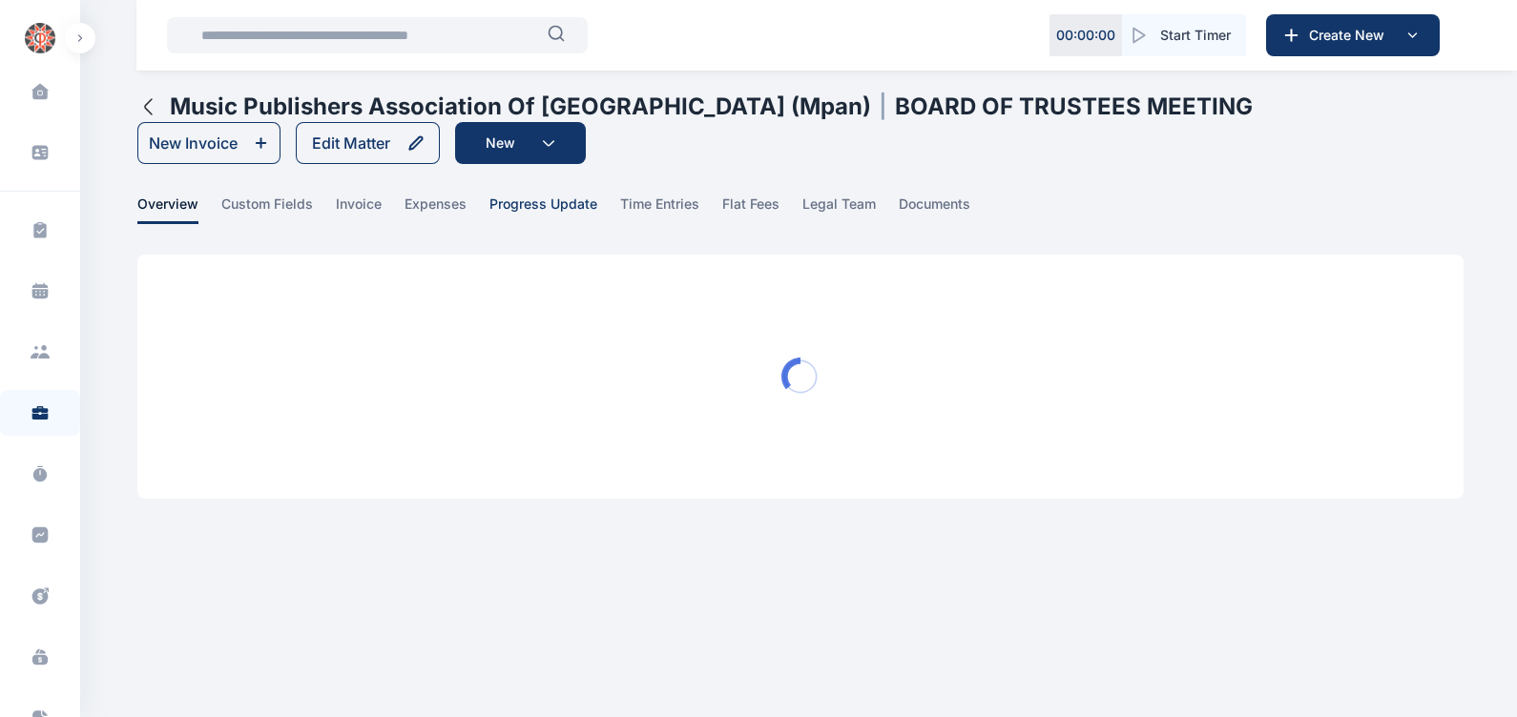
click at [581, 200] on span "progress update" at bounding box center [543, 210] width 108 height 30
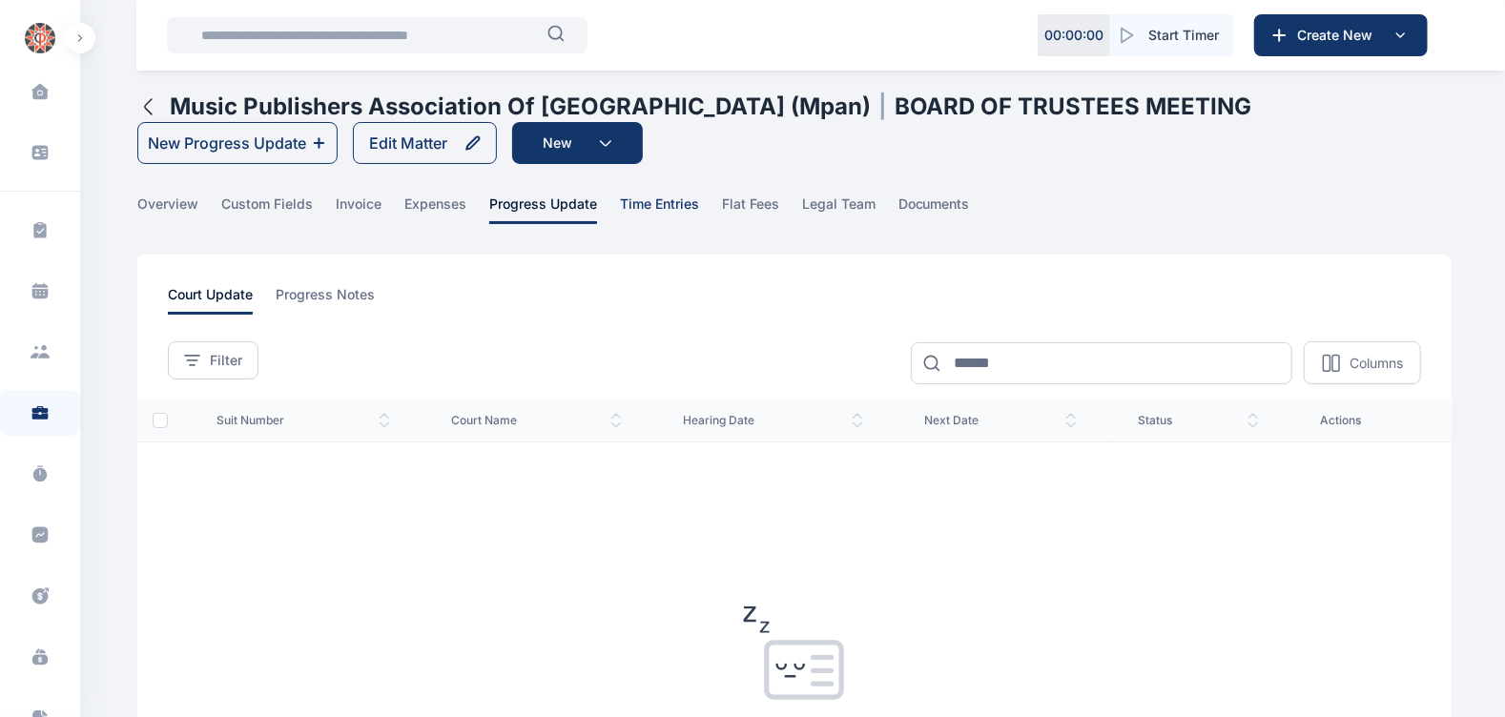
click at [670, 210] on span "time entries" at bounding box center [659, 210] width 79 height 30
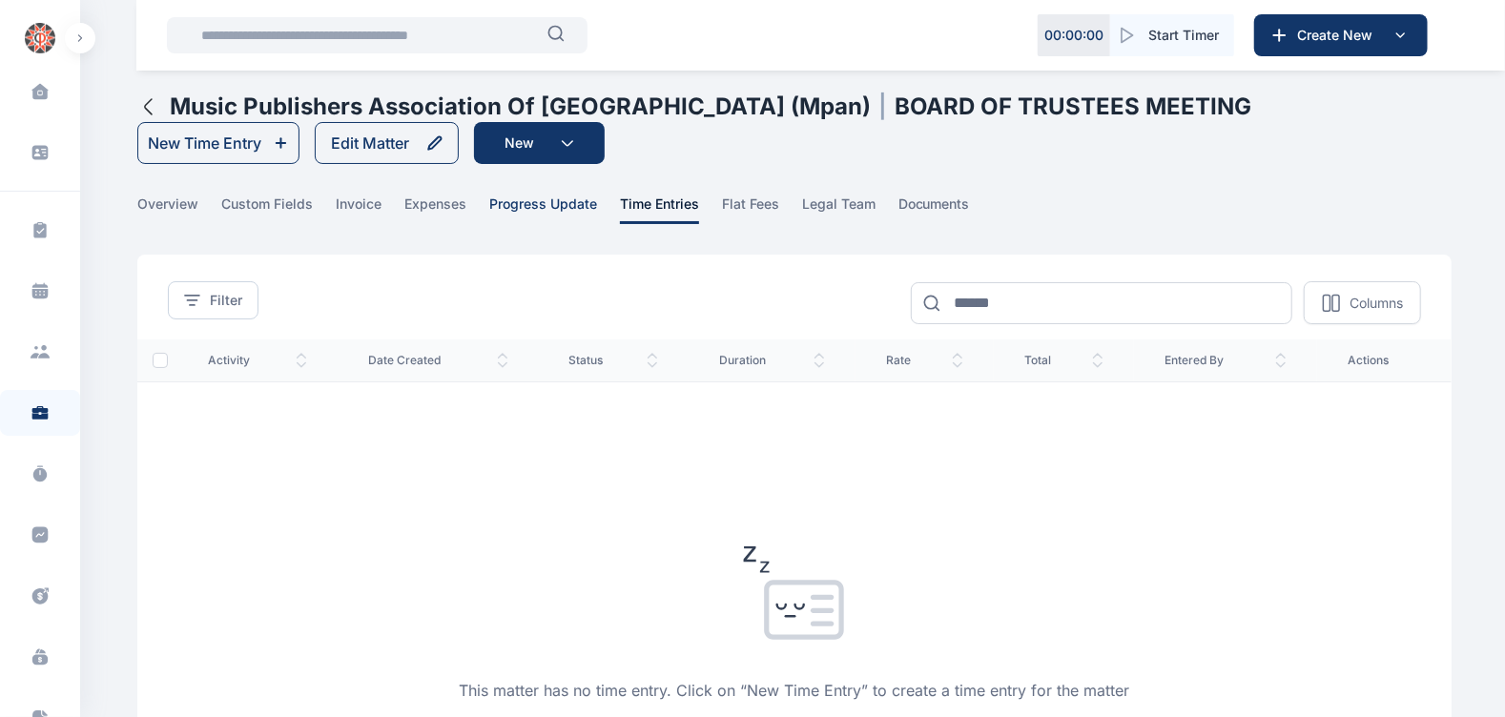
click at [536, 205] on span "progress update" at bounding box center [543, 210] width 108 height 30
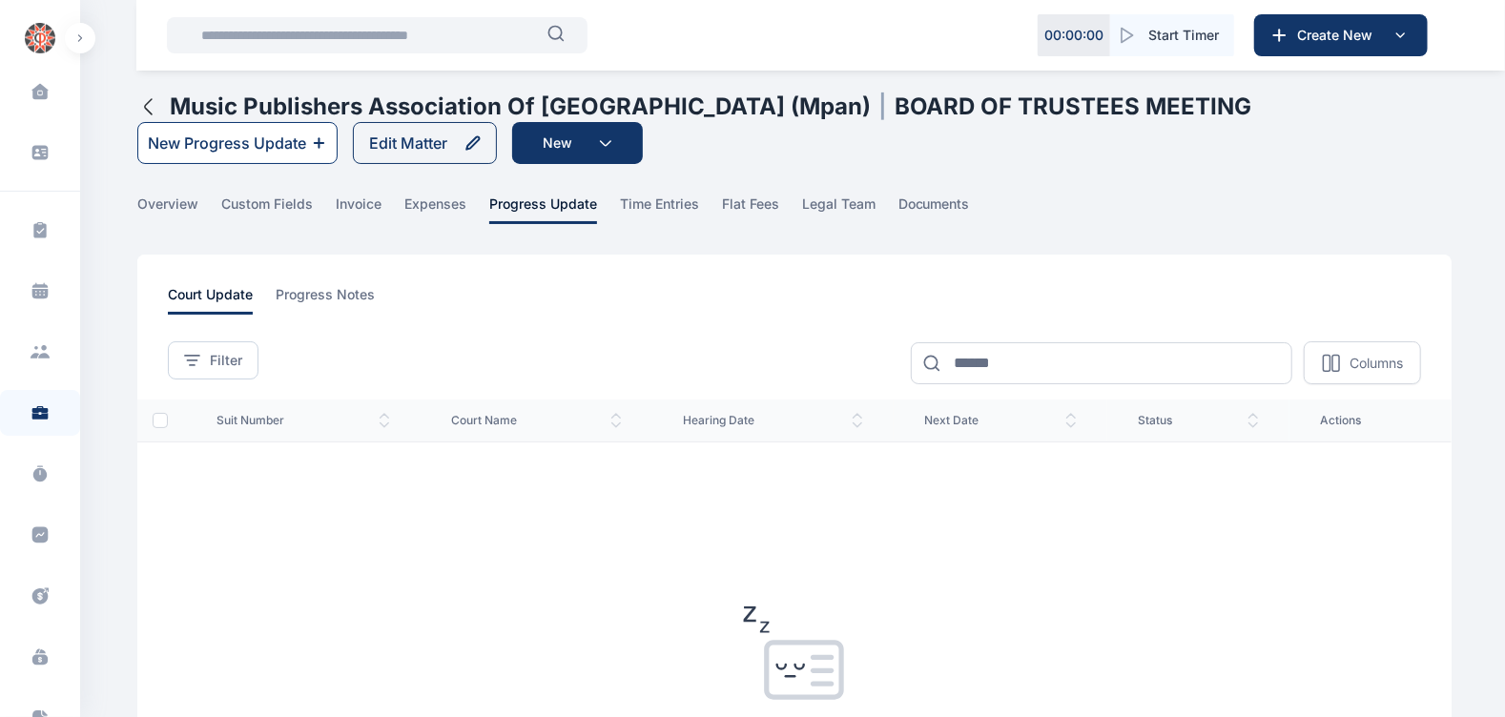
click at [319, 138] on icon at bounding box center [319, 142] width 0 height 9
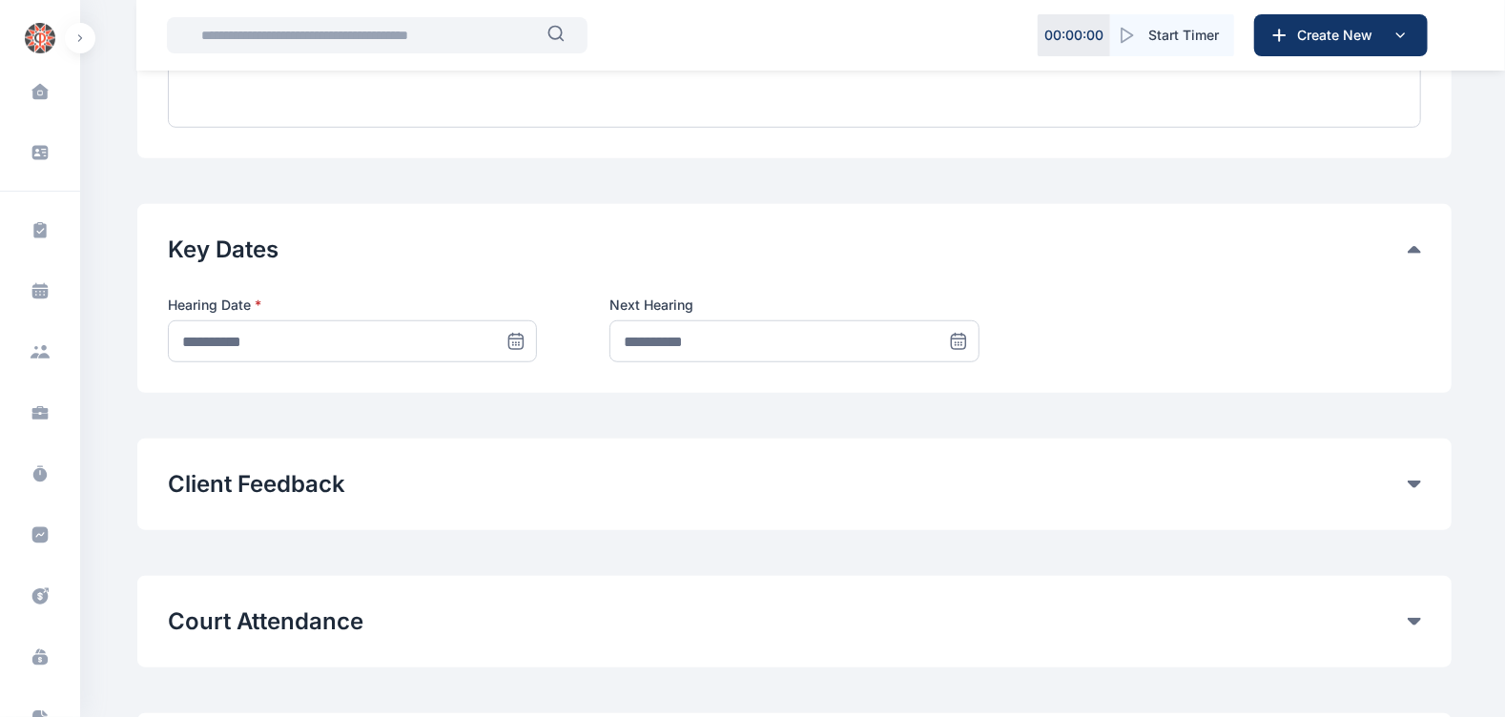
scroll to position [784, 0]
click at [519, 333] on icon at bounding box center [519, 334] width 0 height 3
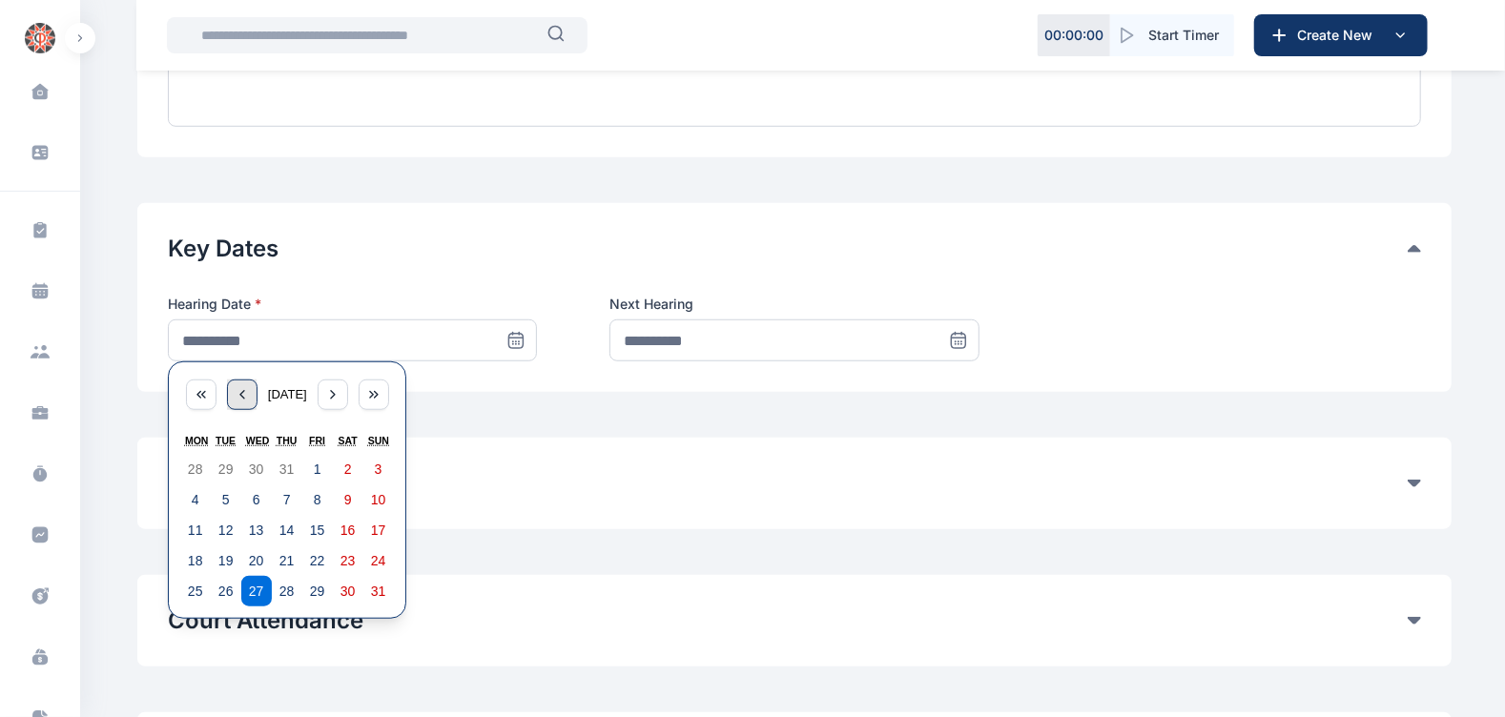
click at [235, 401] on div "button" at bounding box center [242, 395] width 31 height 31
click at [293, 591] on abbr "31" at bounding box center [287, 591] width 15 height 15
type input "**********"
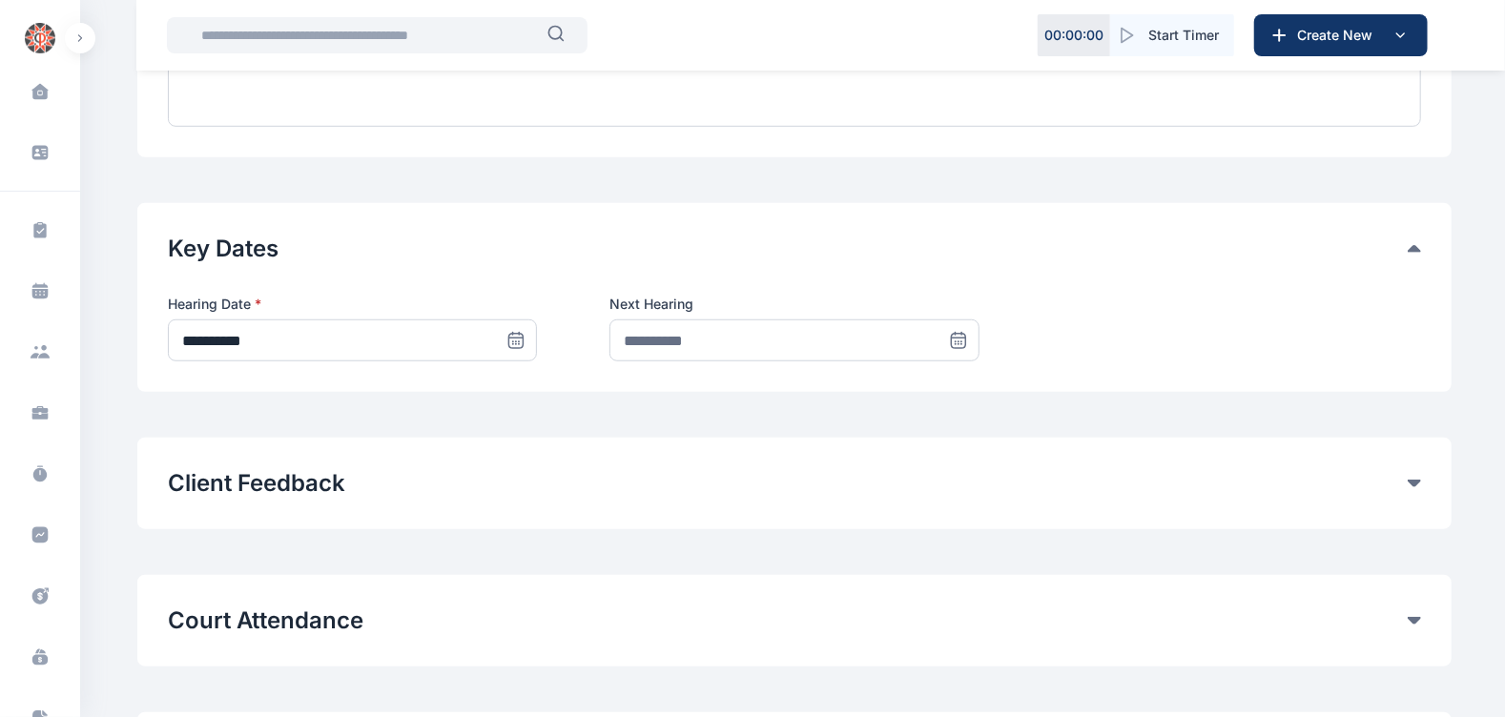
click at [951, 339] on icon at bounding box center [958, 341] width 14 height 14
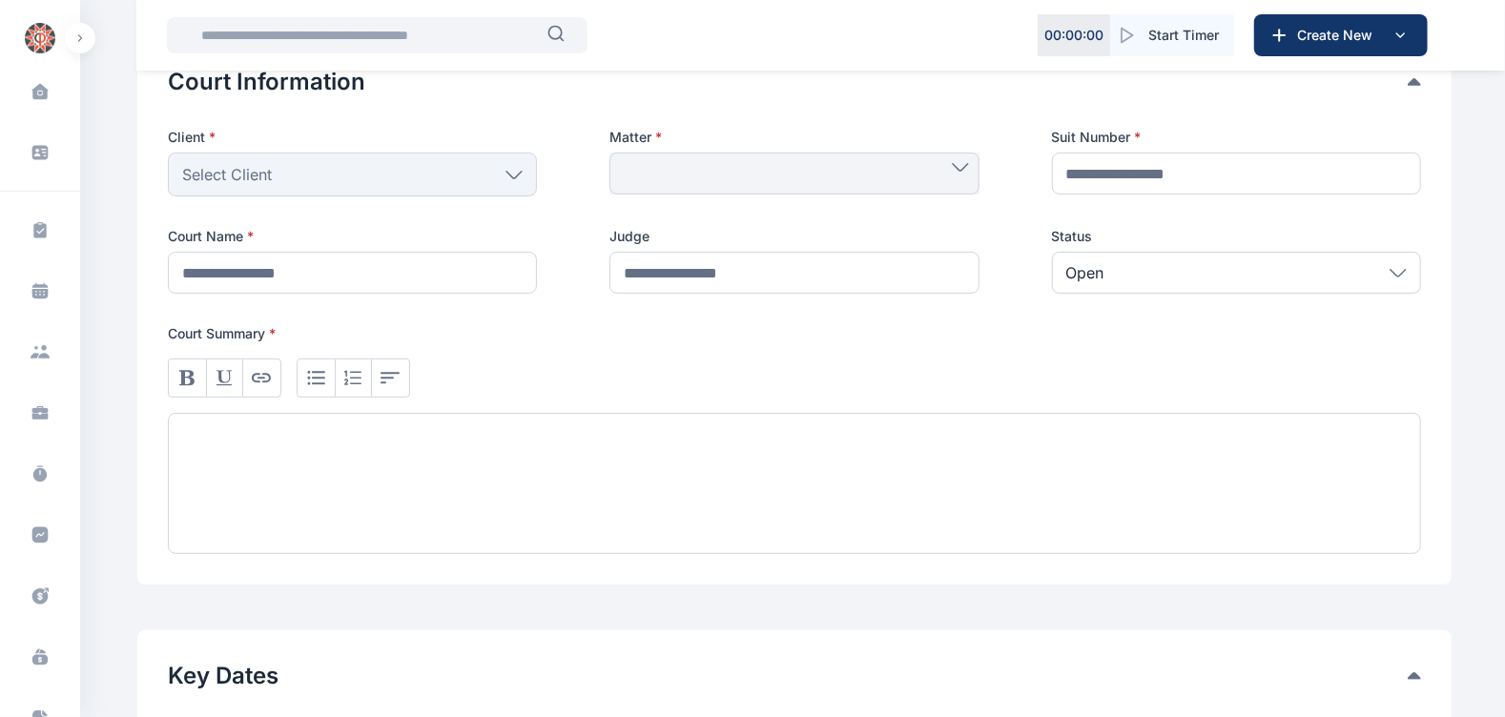
scroll to position [355, 0]
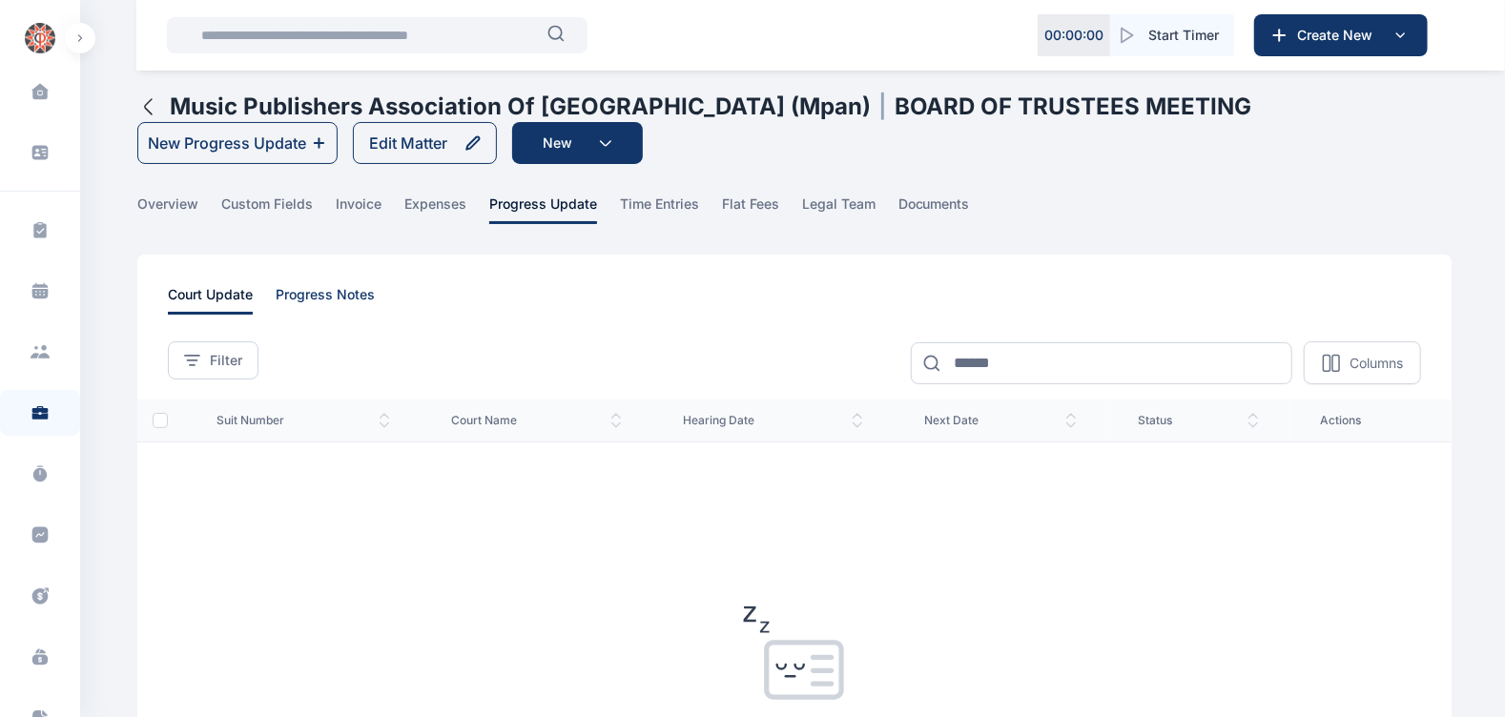
click at [343, 285] on span "progress notes" at bounding box center [325, 300] width 99 height 30
click at [363, 292] on span "progress notes" at bounding box center [325, 300] width 99 height 30
